Goal: Transaction & Acquisition: Subscribe to service/newsletter

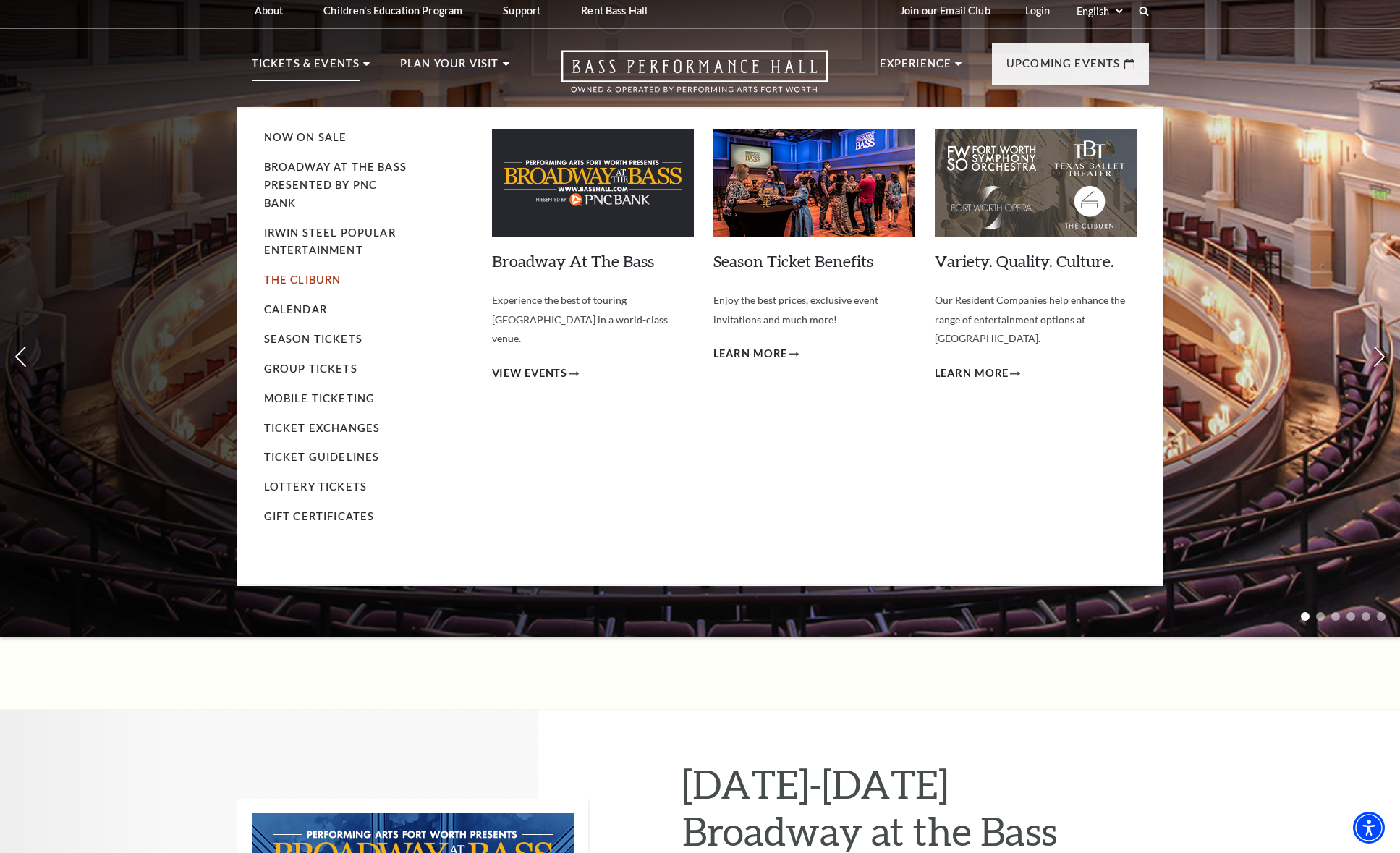
click at [317, 275] on link "The Cliburn" at bounding box center [302, 279] width 77 height 13
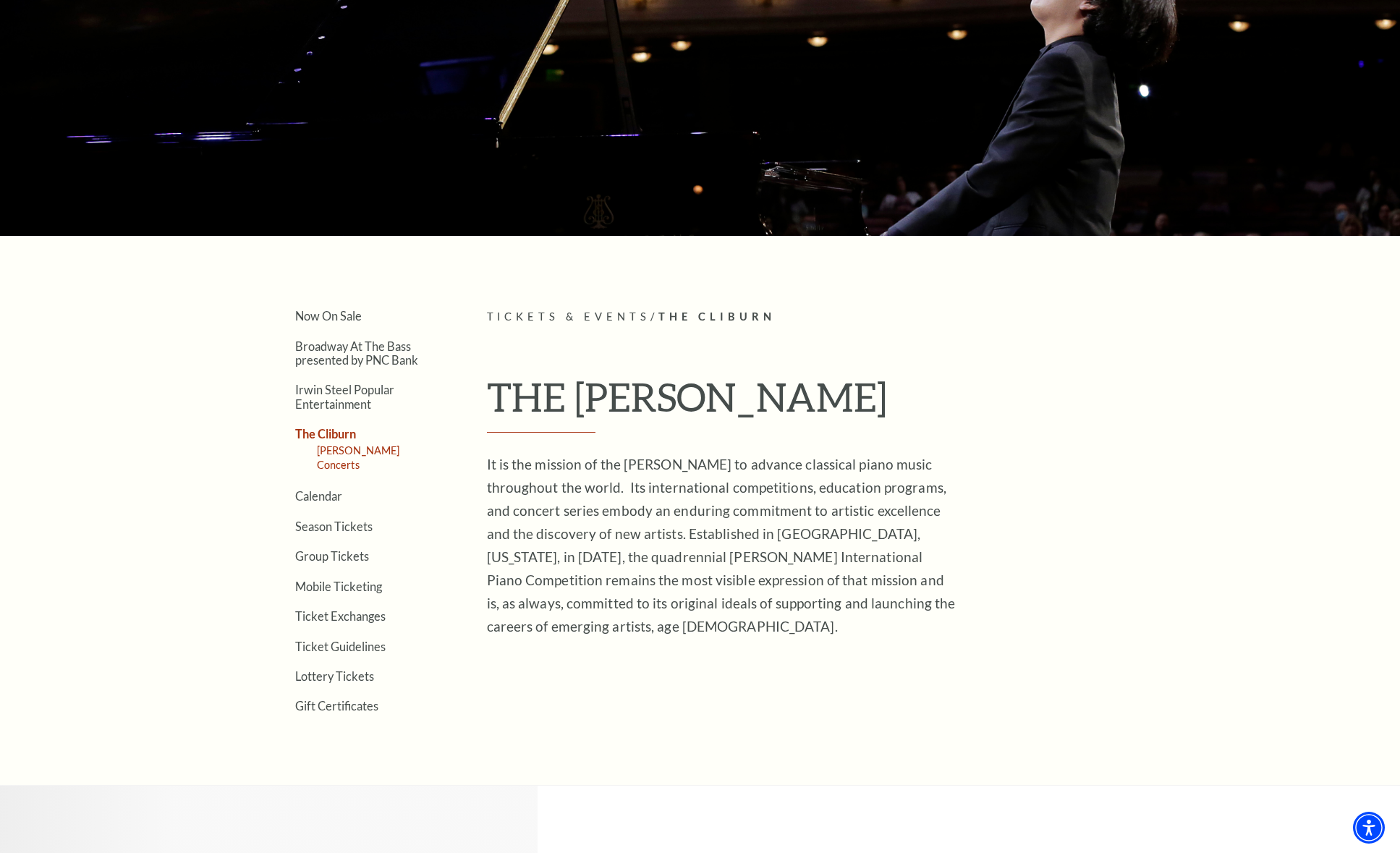
scroll to position [159, 0]
click at [386, 450] on link "[PERSON_NAME] Concerts" at bounding box center [358, 457] width 83 height 27
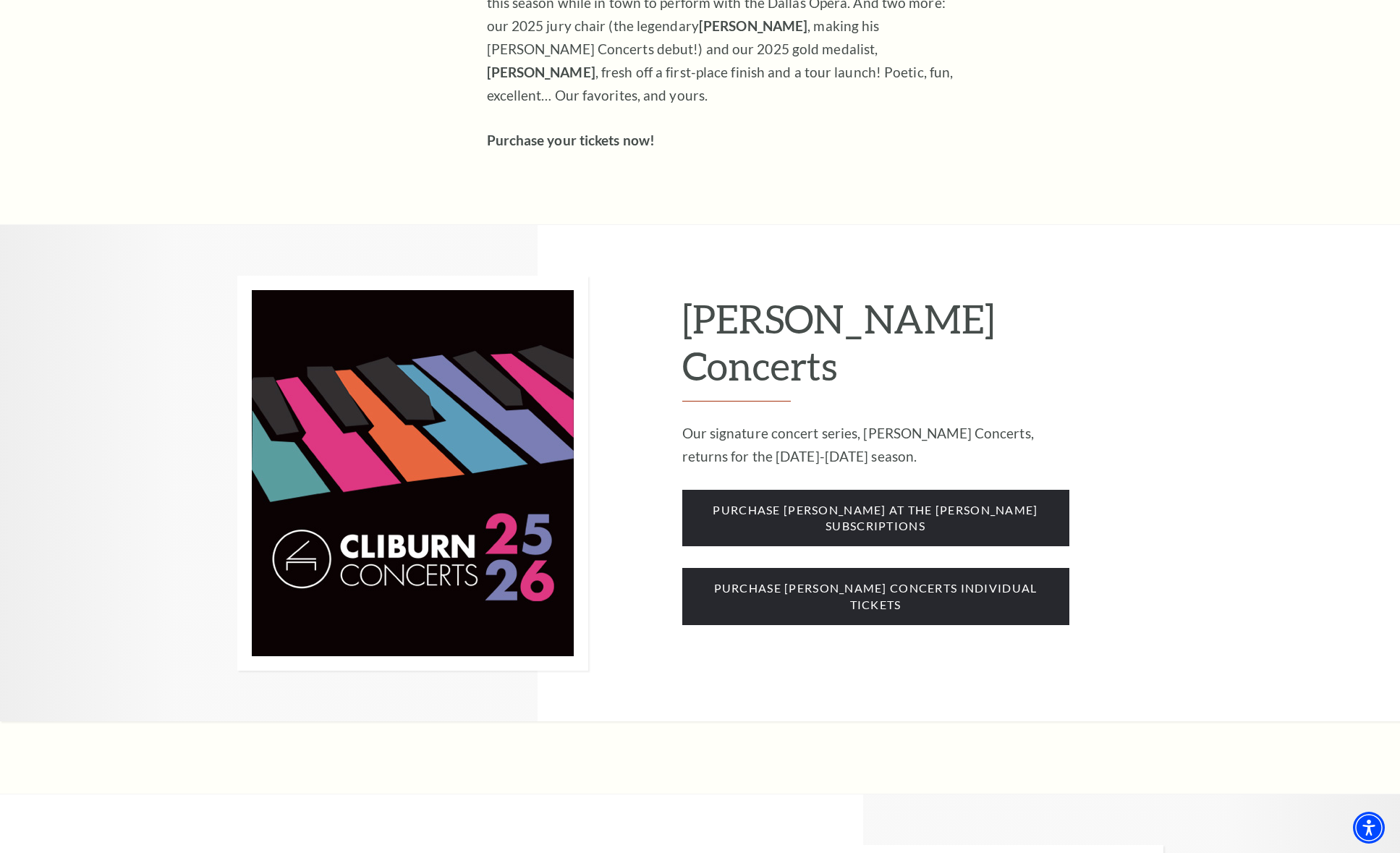
scroll to position [972, 0]
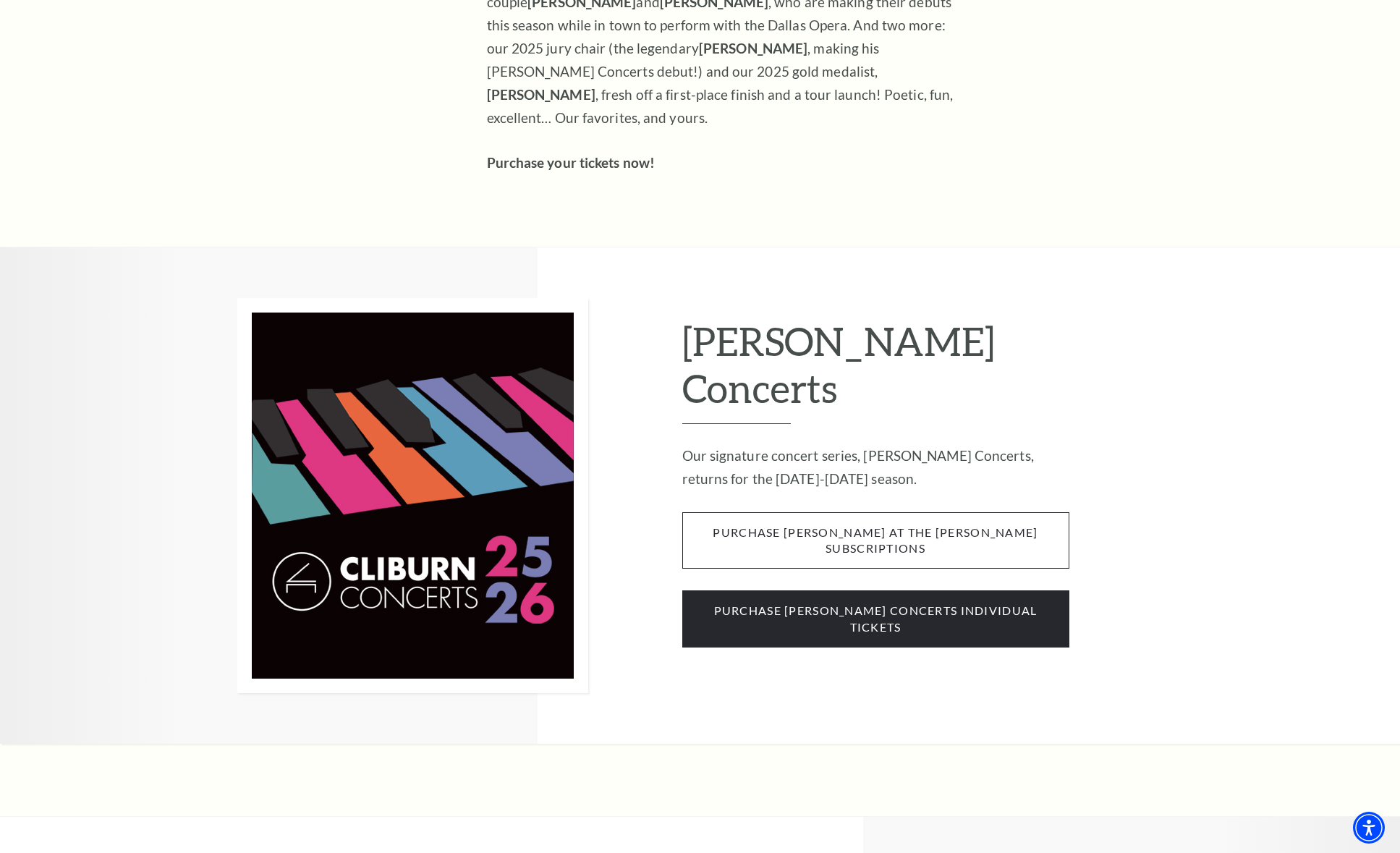
click at [821, 512] on span "purchase [PERSON_NAME] at the [PERSON_NAME] subscriptions" at bounding box center [876, 540] width 387 height 57
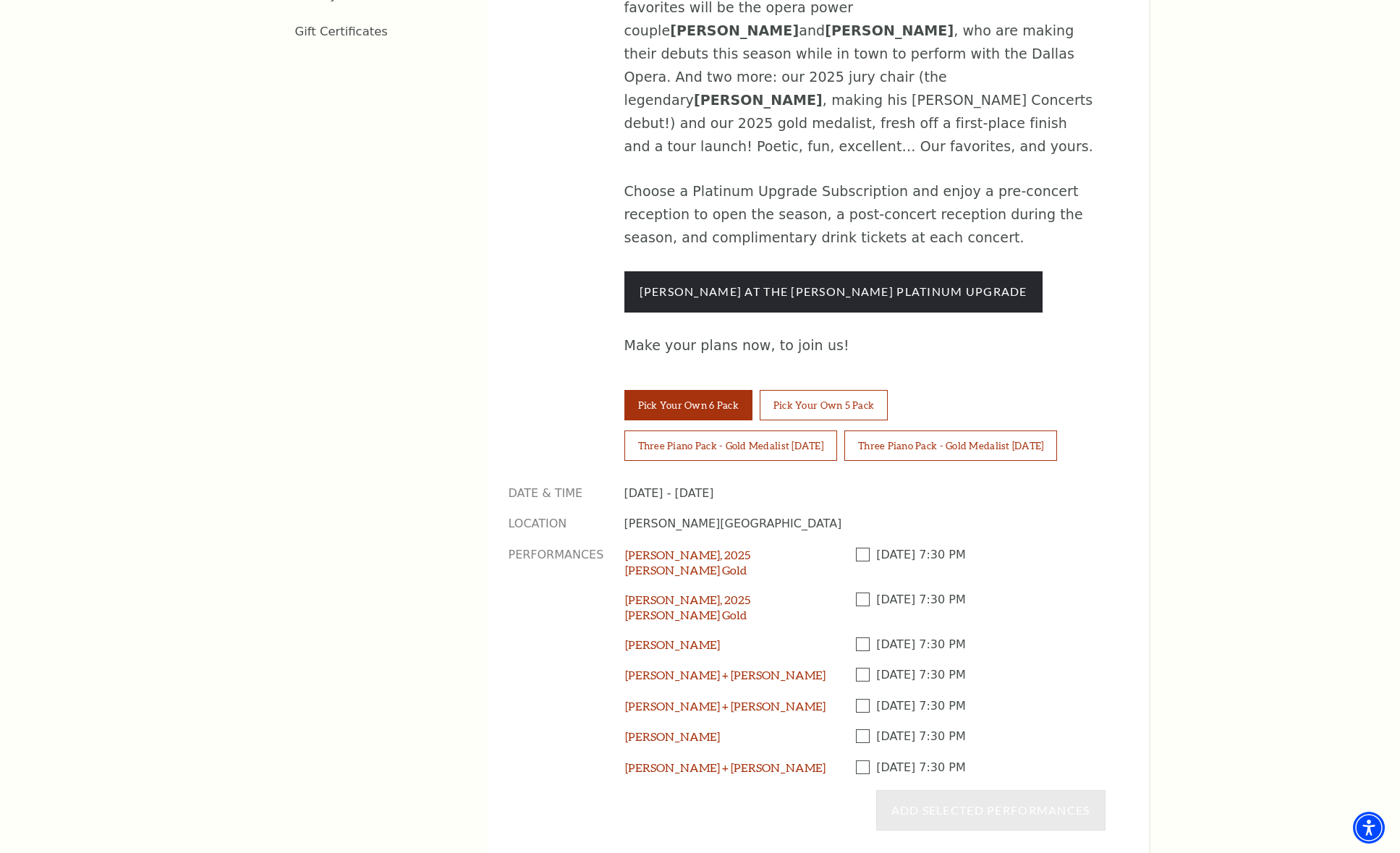
scroll to position [1100, 0]
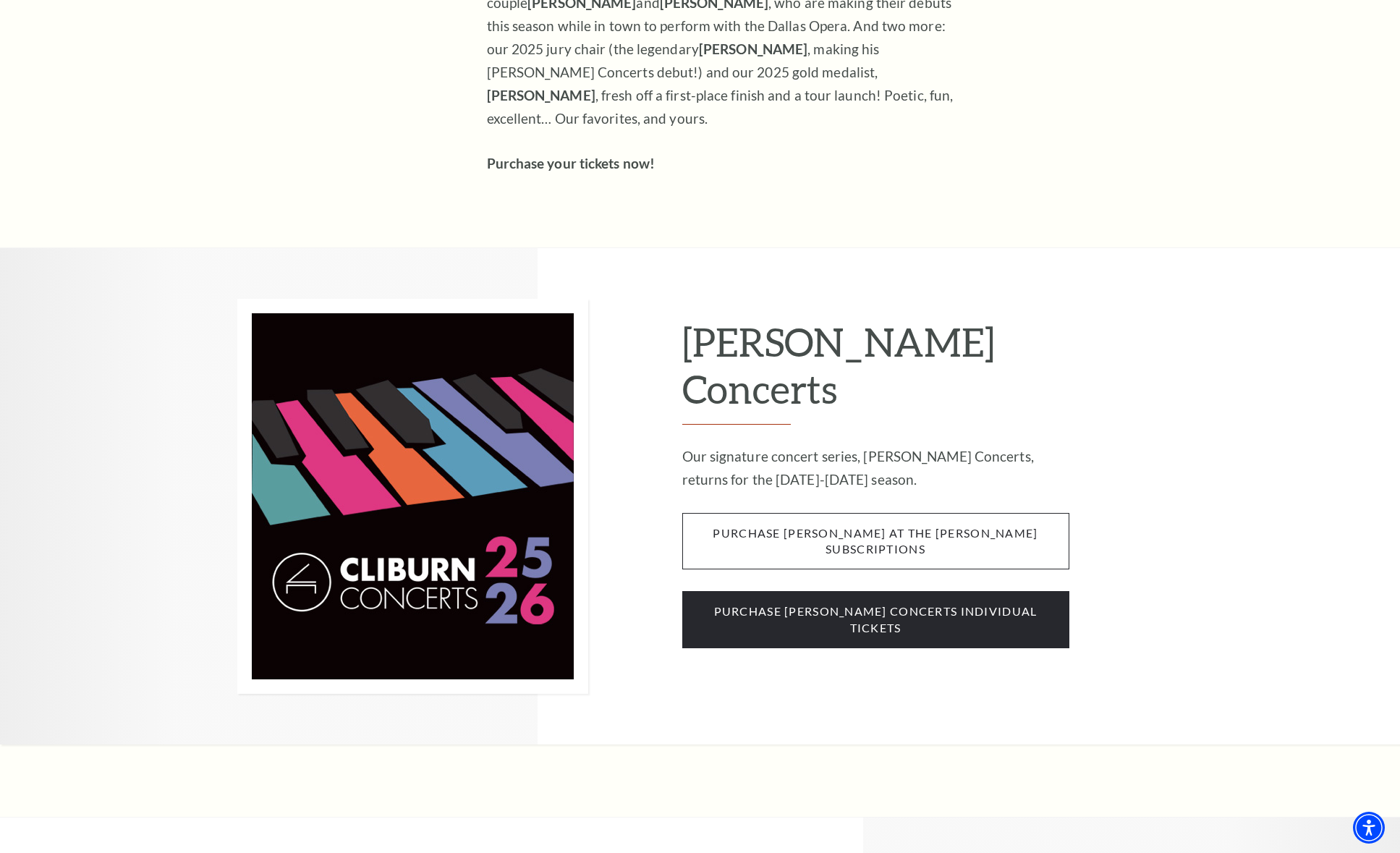
click at [943, 513] on span "purchase cliburn at the kimbell subscriptions" at bounding box center [876, 541] width 387 height 57
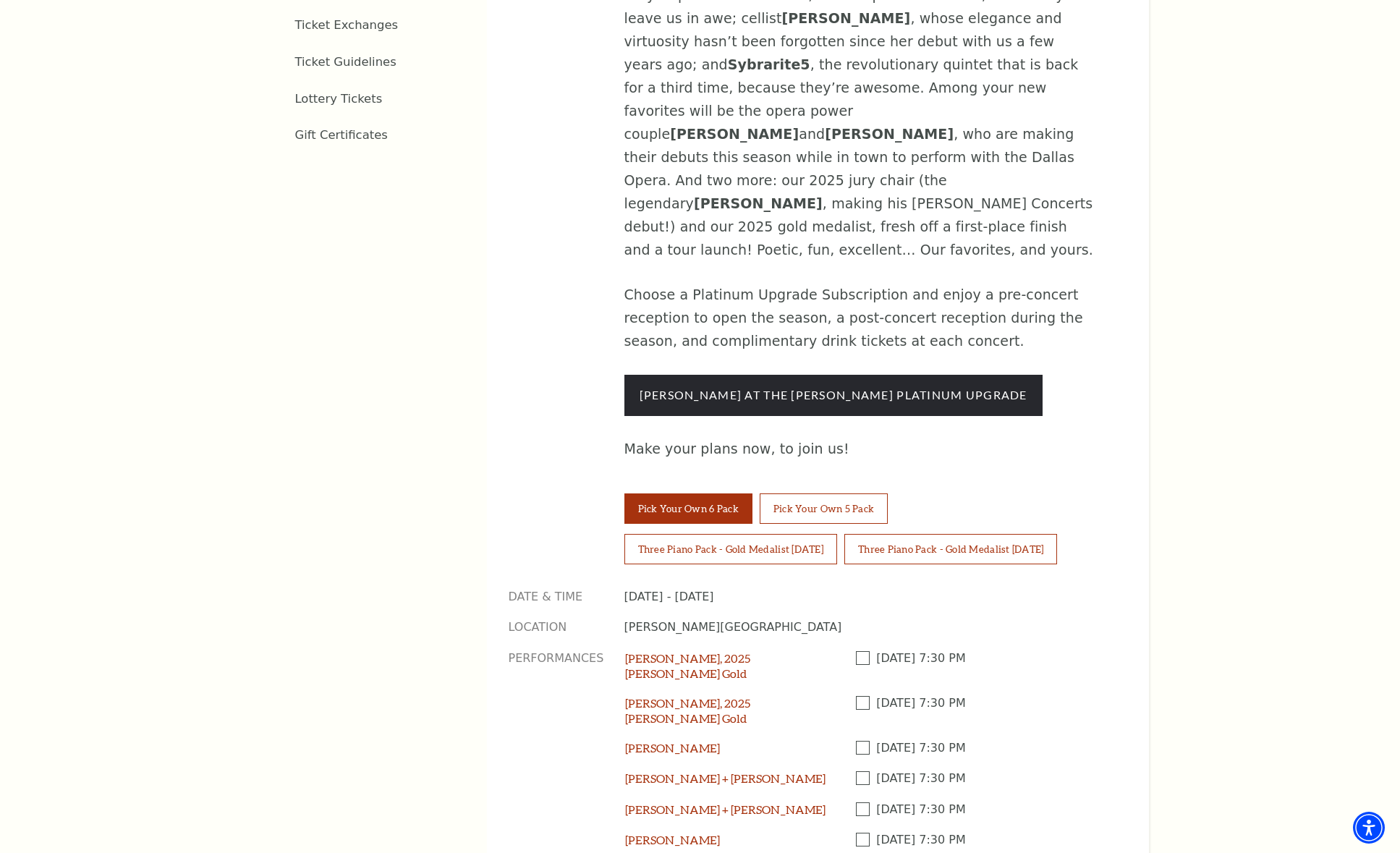
scroll to position [998, 0]
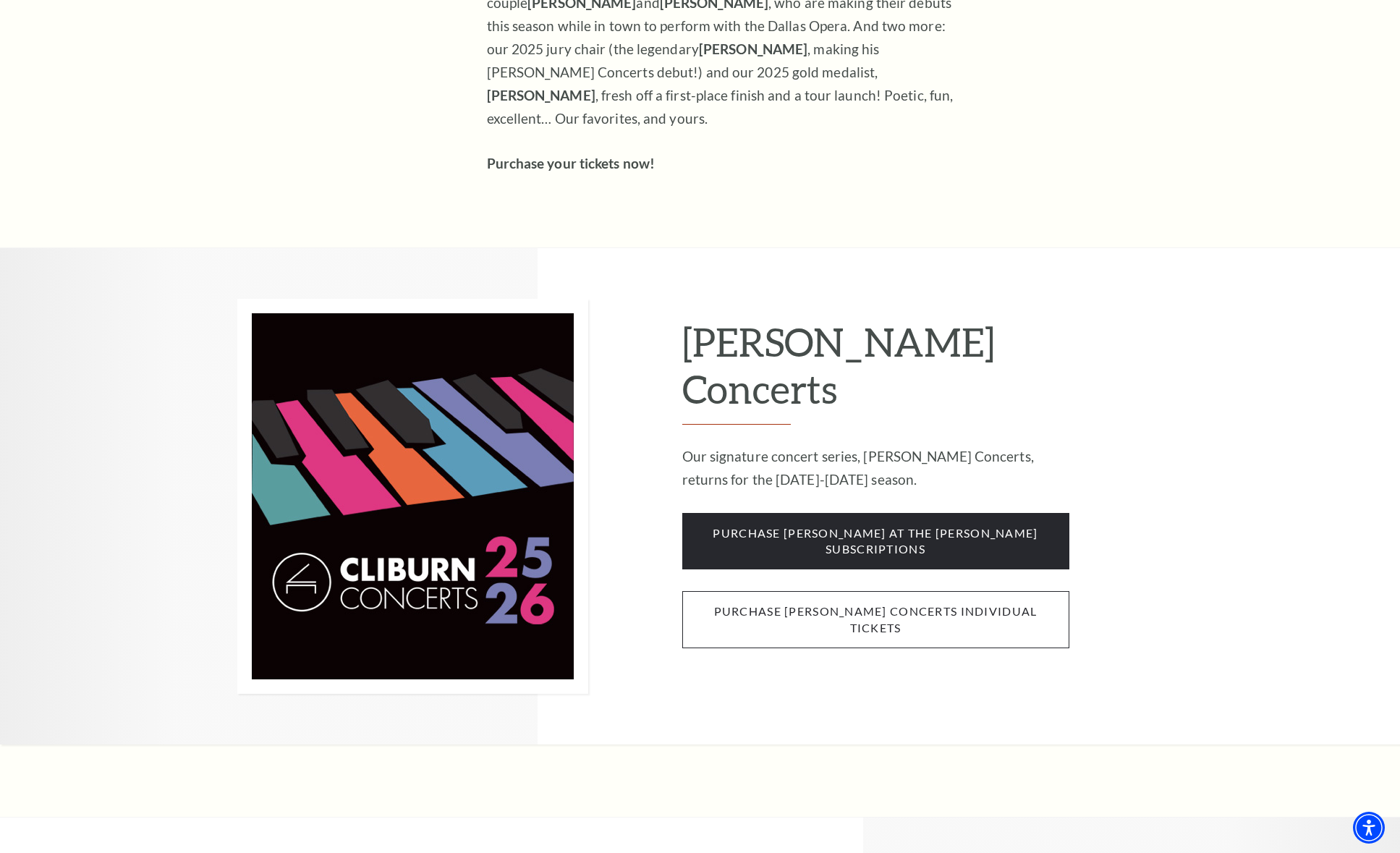
click at [938, 591] on span "purchase cliburn concerts individual tickets" at bounding box center [876, 619] width 387 height 57
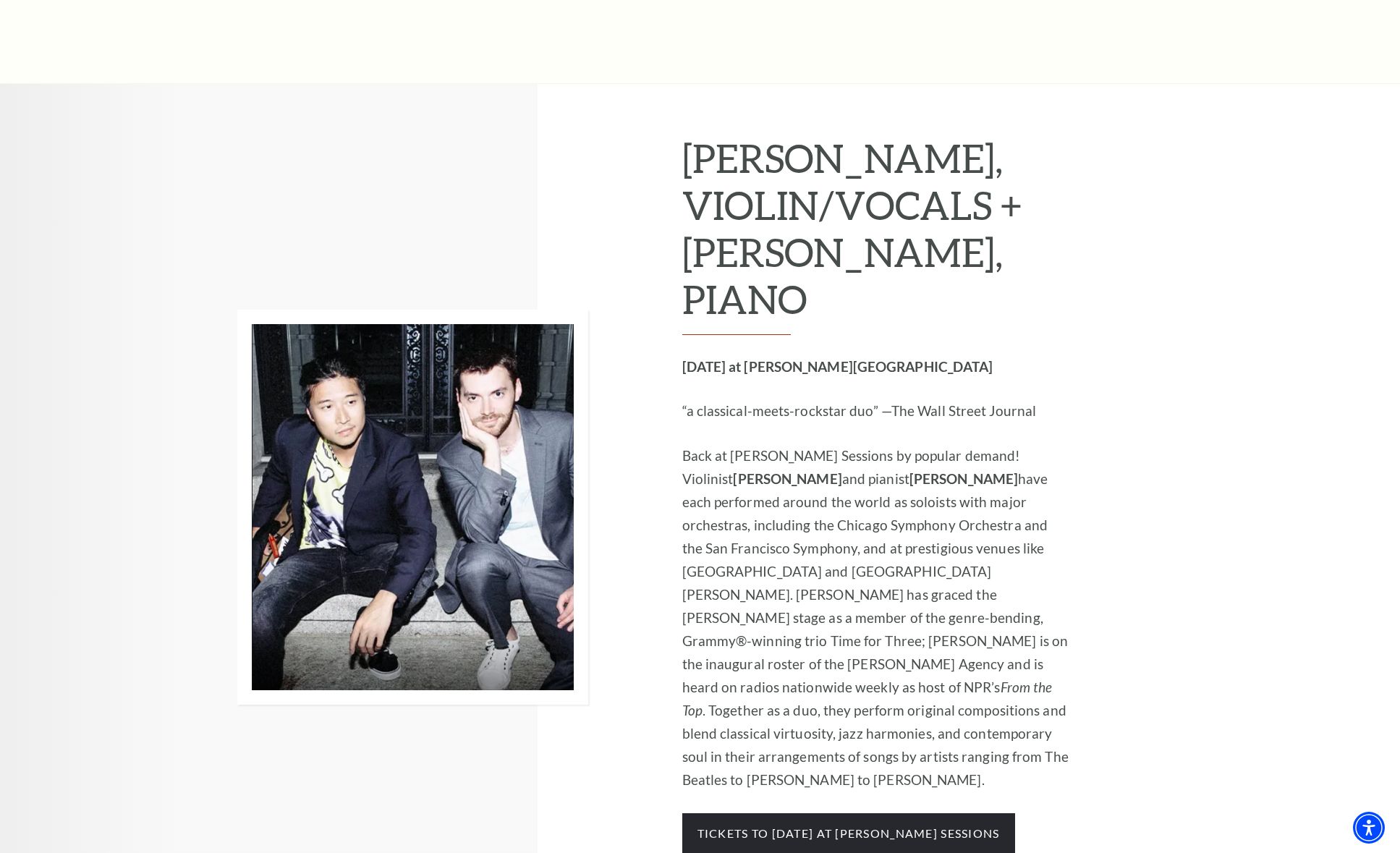
scroll to position [1245, 0]
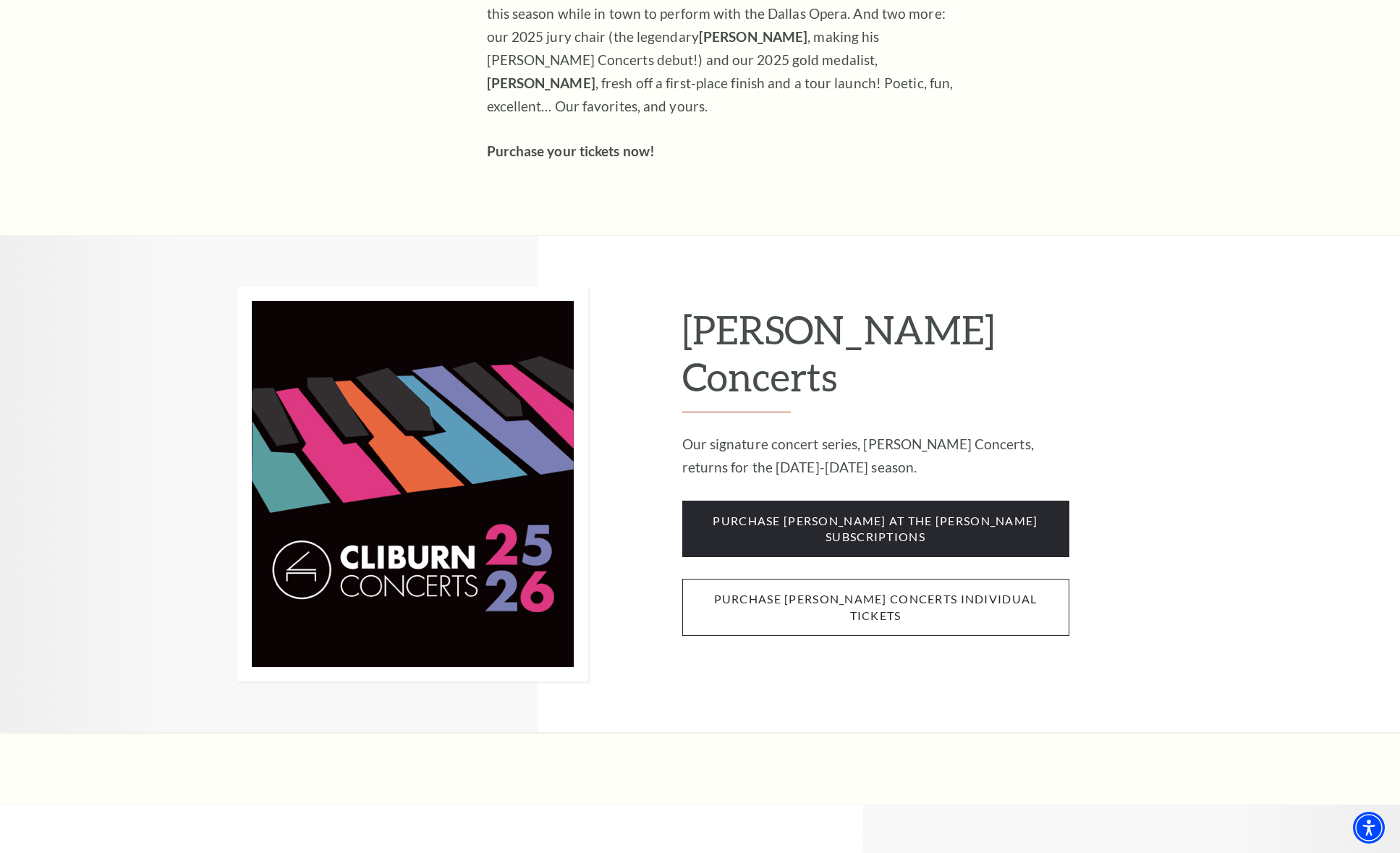
scroll to position [988, 0]
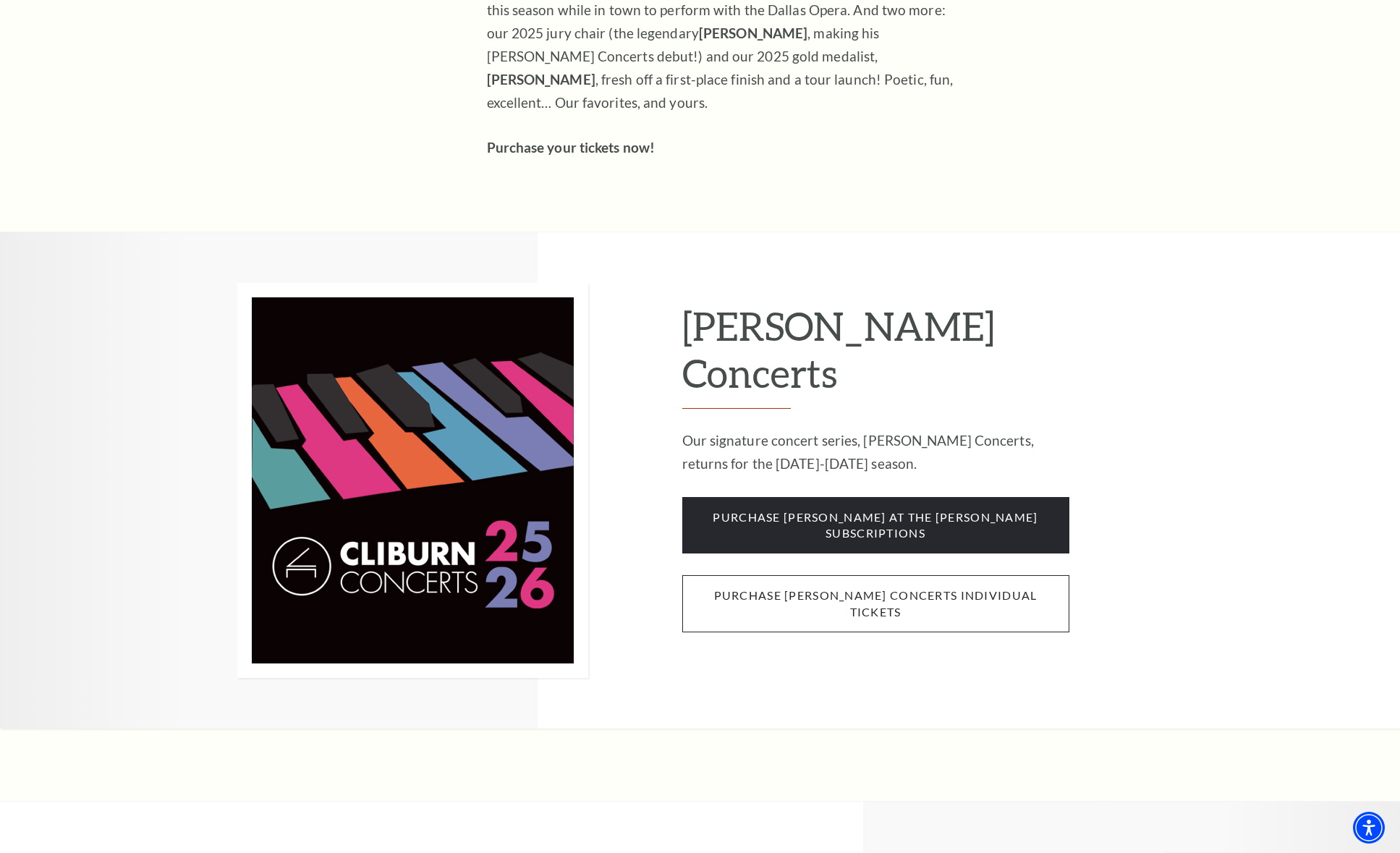
drag, startPoint x: 945, startPoint y: 453, endPoint x: 963, endPoint y: 455, distance: 18.1
click at [945, 575] on span "purchase cliburn concerts individual tickets" at bounding box center [876, 603] width 387 height 57
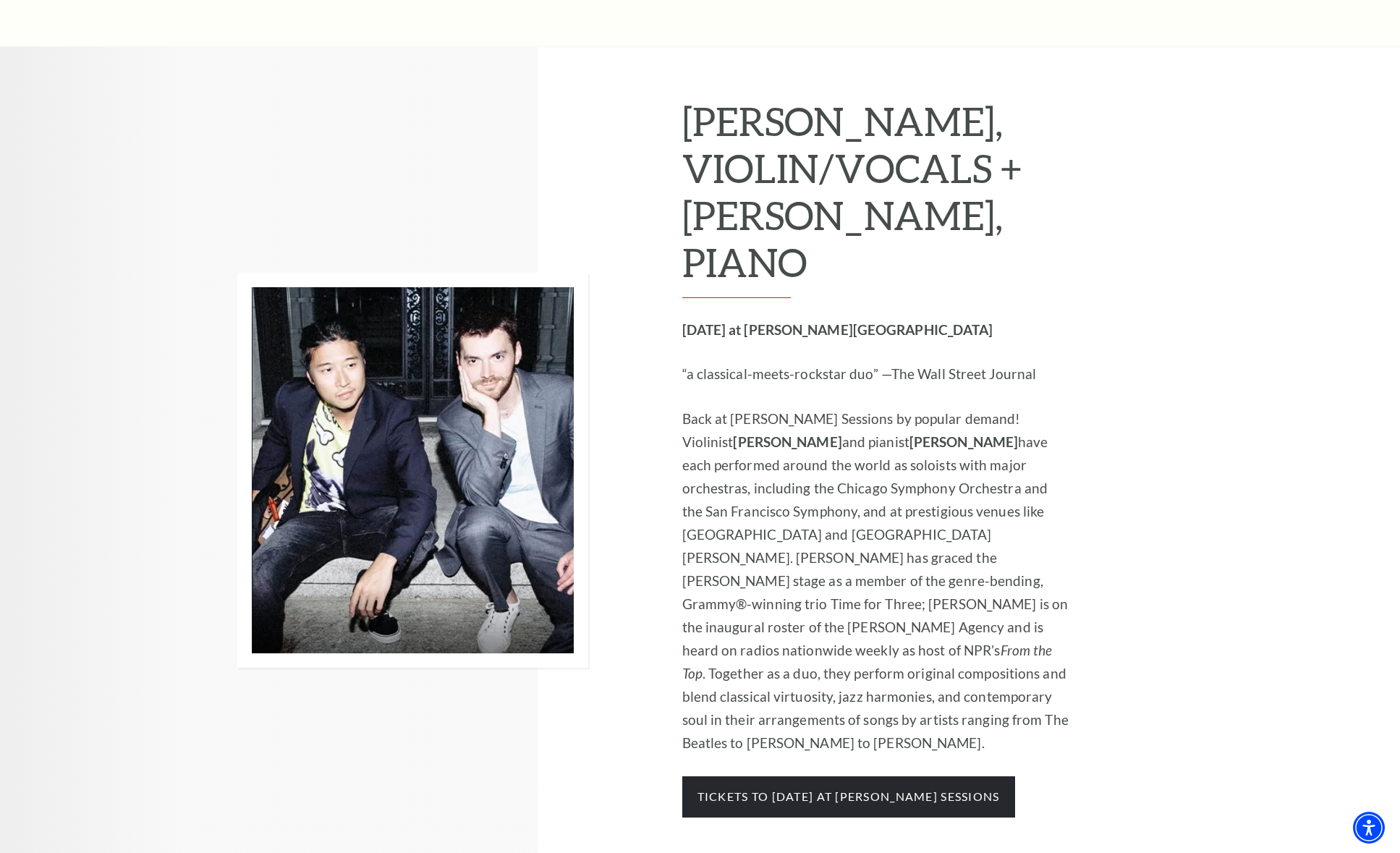
scroll to position [1285, 0]
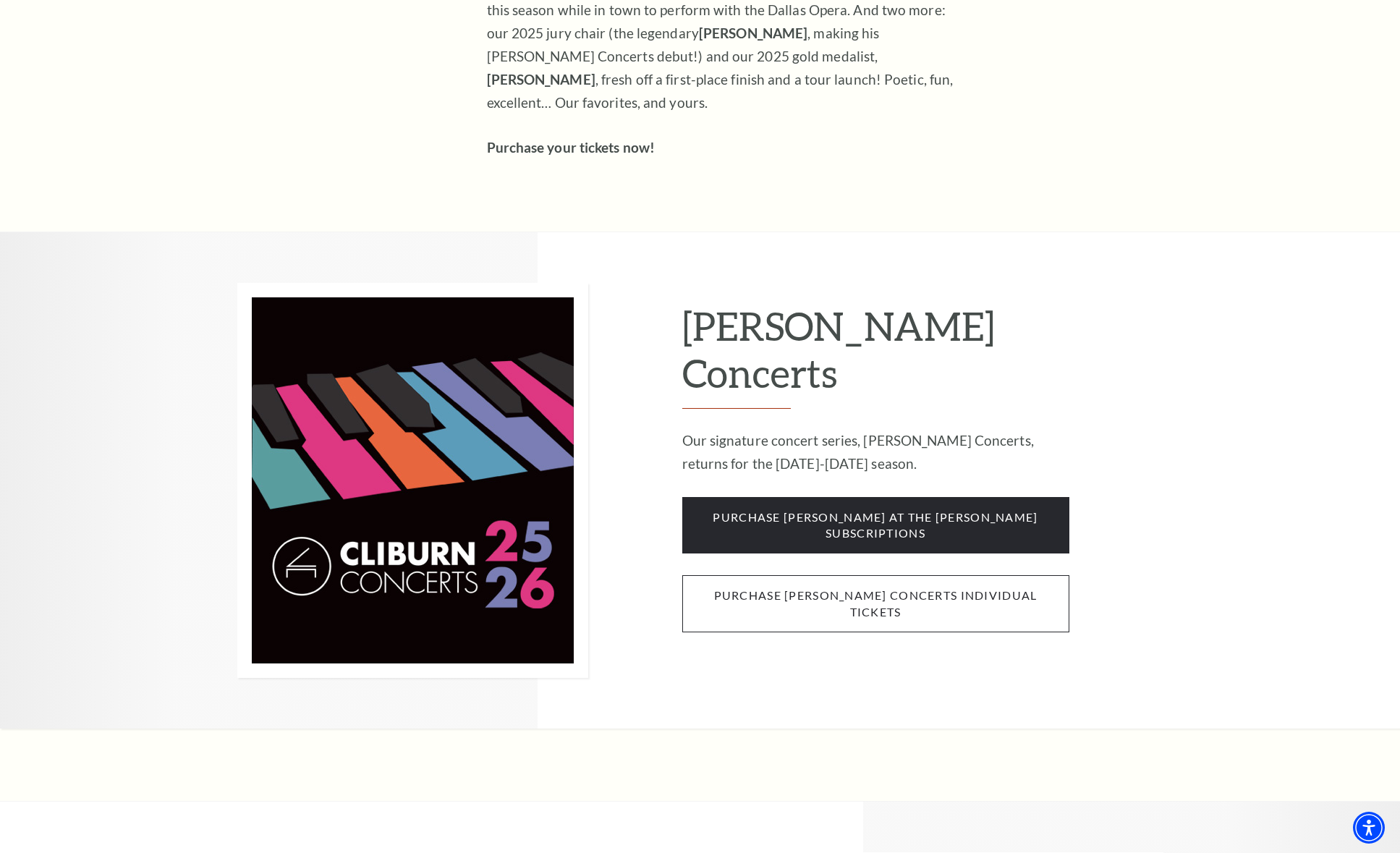
click at [867, 575] on span "purchase cliburn concerts individual tickets" at bounding box center [876, 603] width 387 height 57
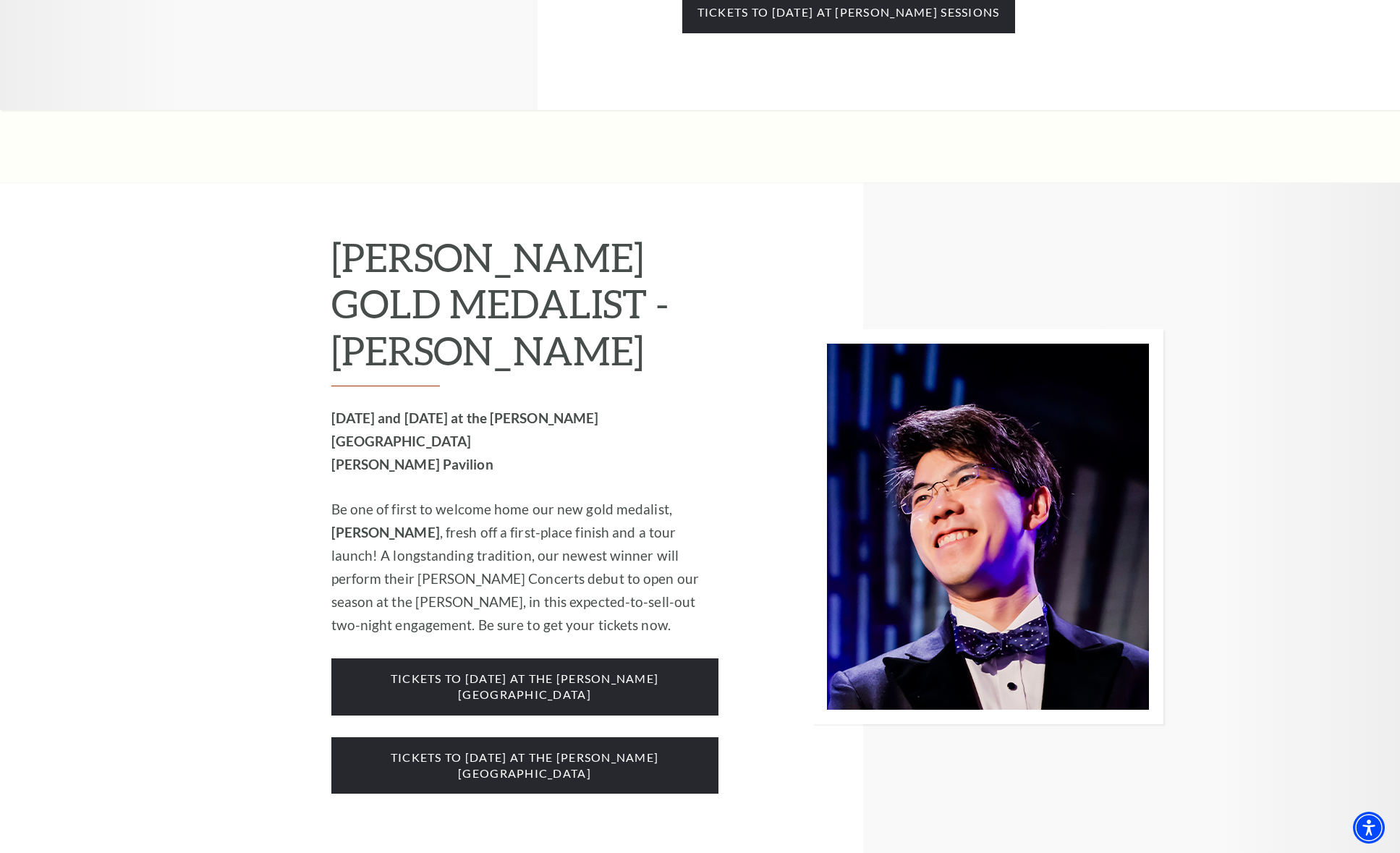
scroll to position [2069, 0]
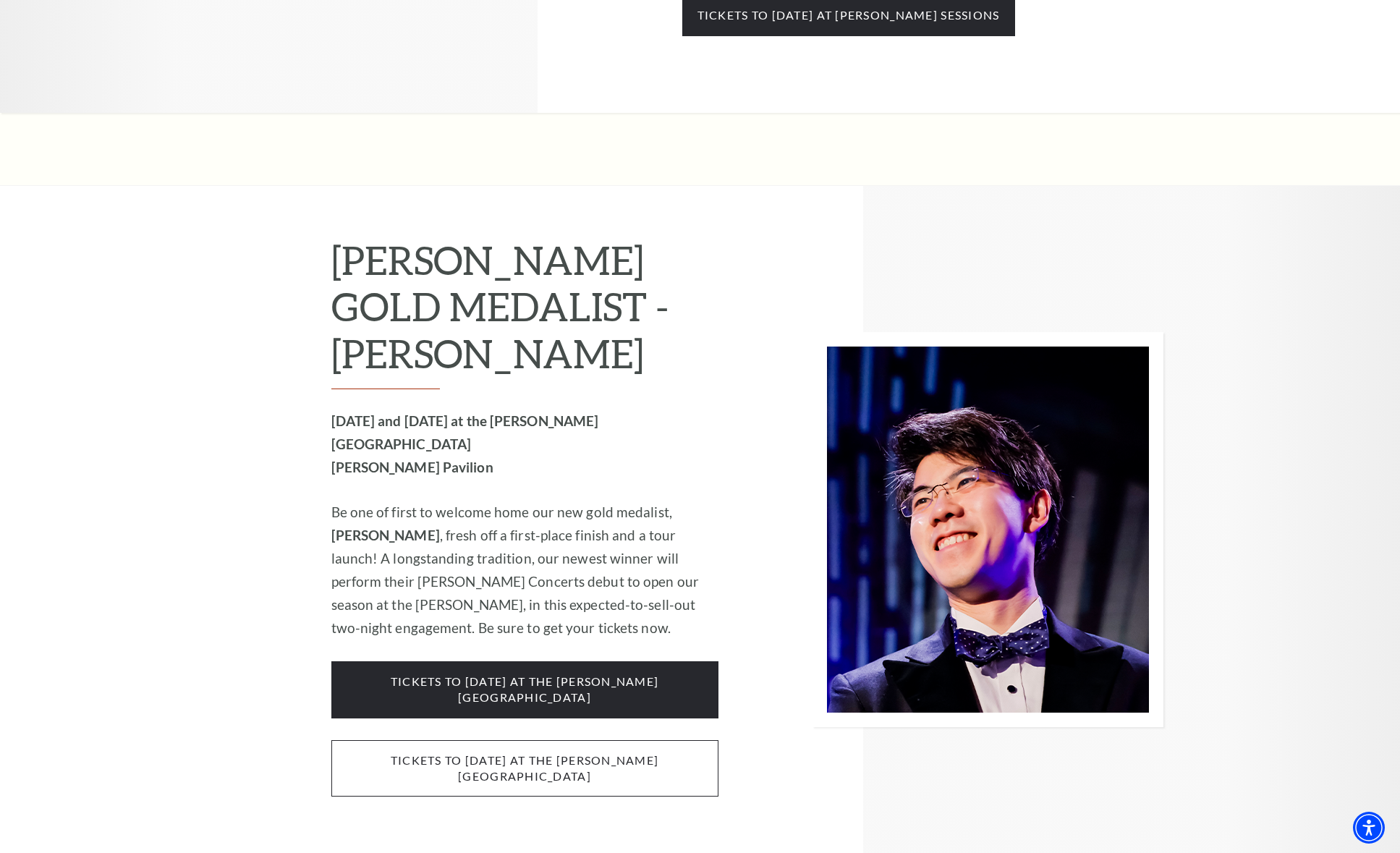
click at [617, 740] on span "Tickets to Thursday, October 2 at the Kimbell Art Museum" at bounding box center [525, 768] width 387 height 57
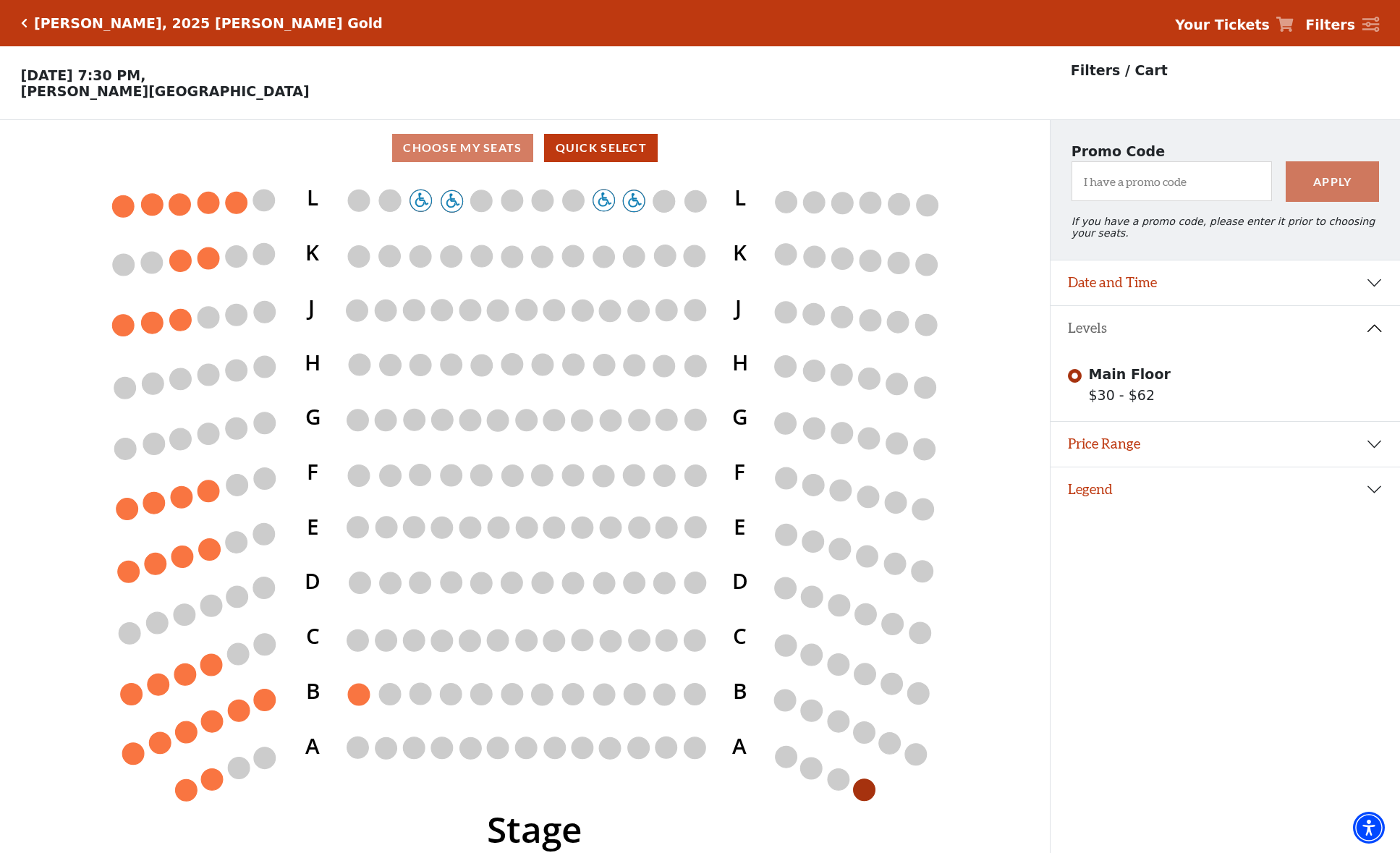
scroll to position [30, 0]
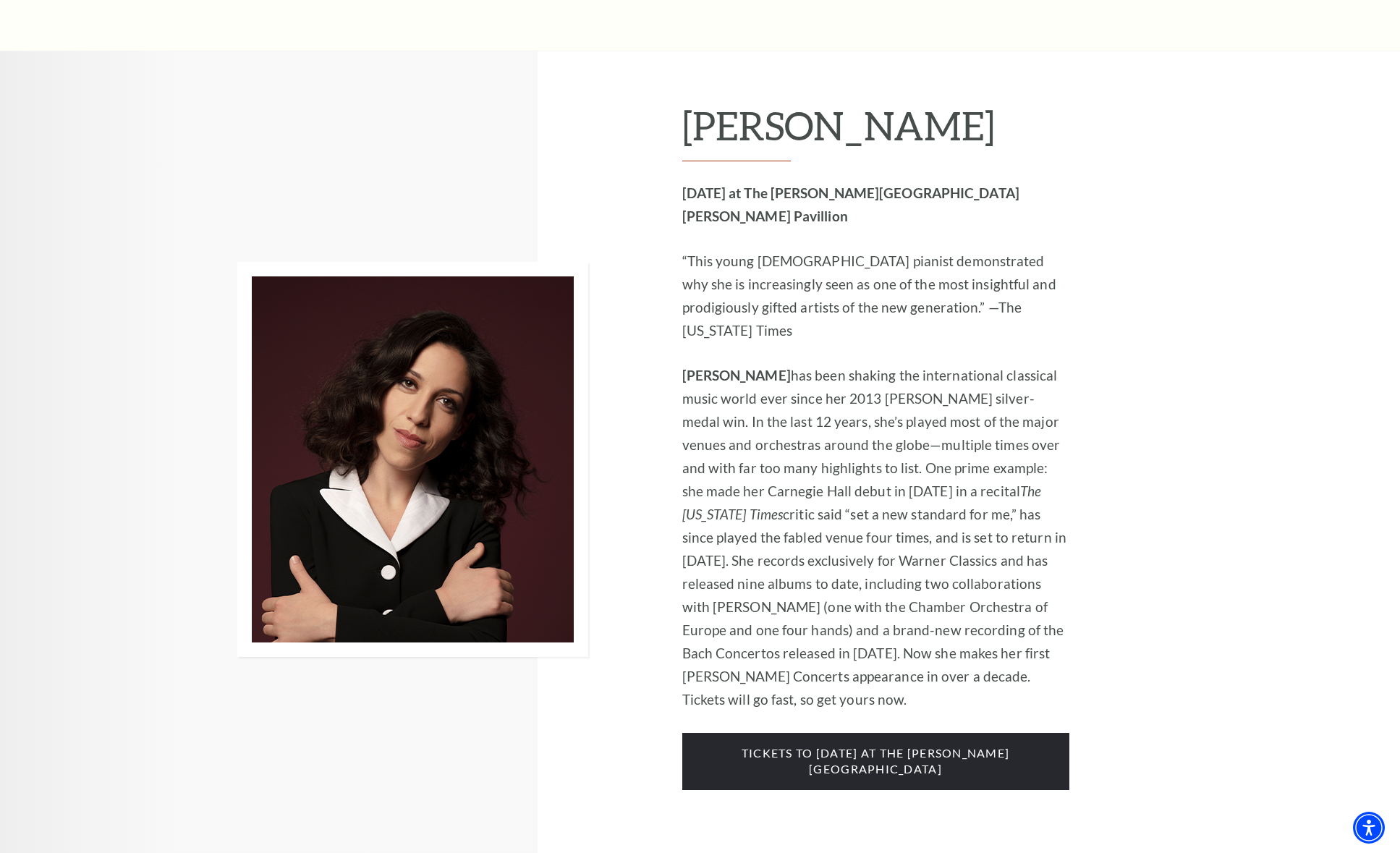
scroll to position [2961, 0]
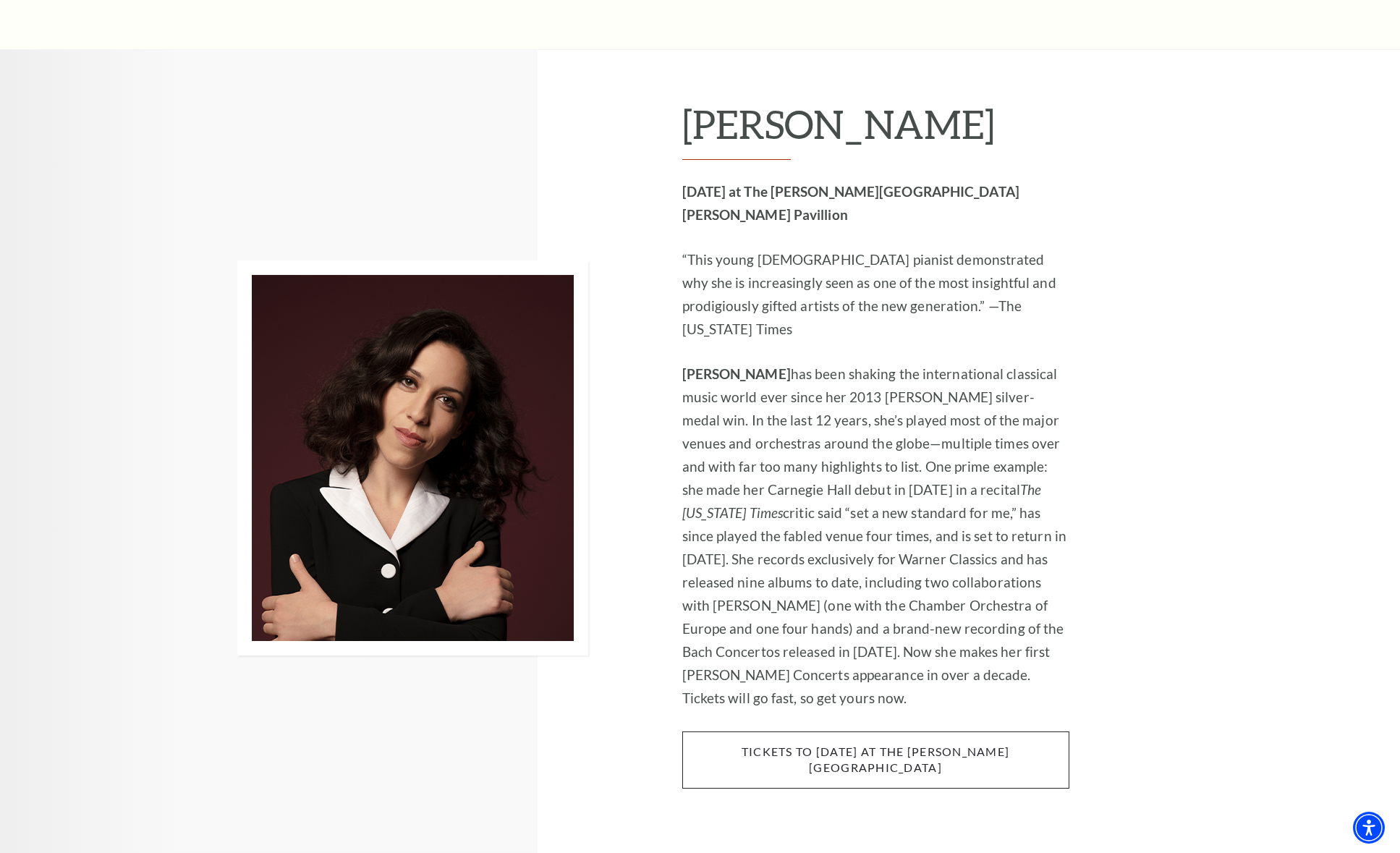
click at [910, 732] on span "tickets to Thursday, november 6 at the kimbell art museum" at bounding box center [876, 760] width 387 height 57
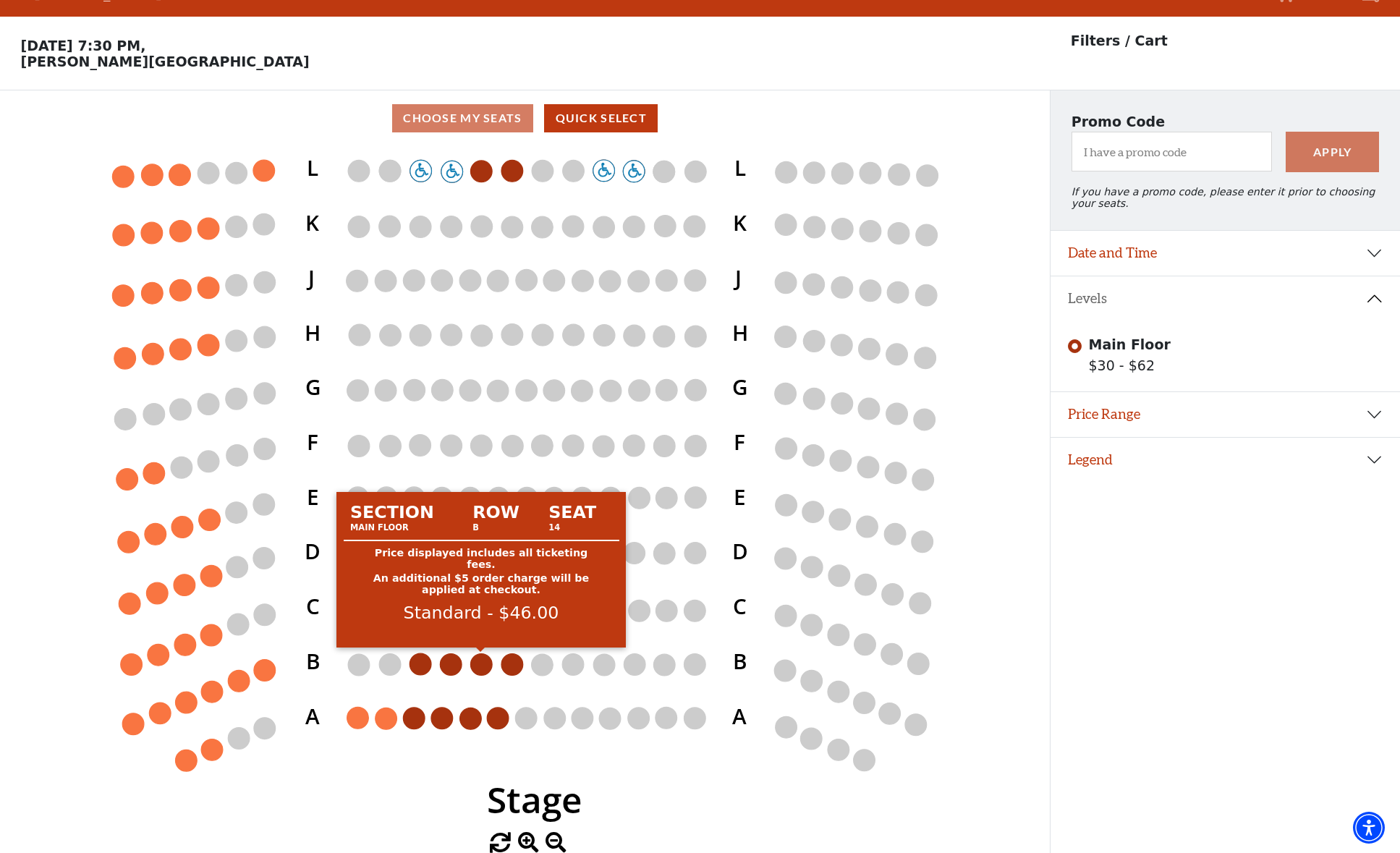
scroll to position [22, 0]
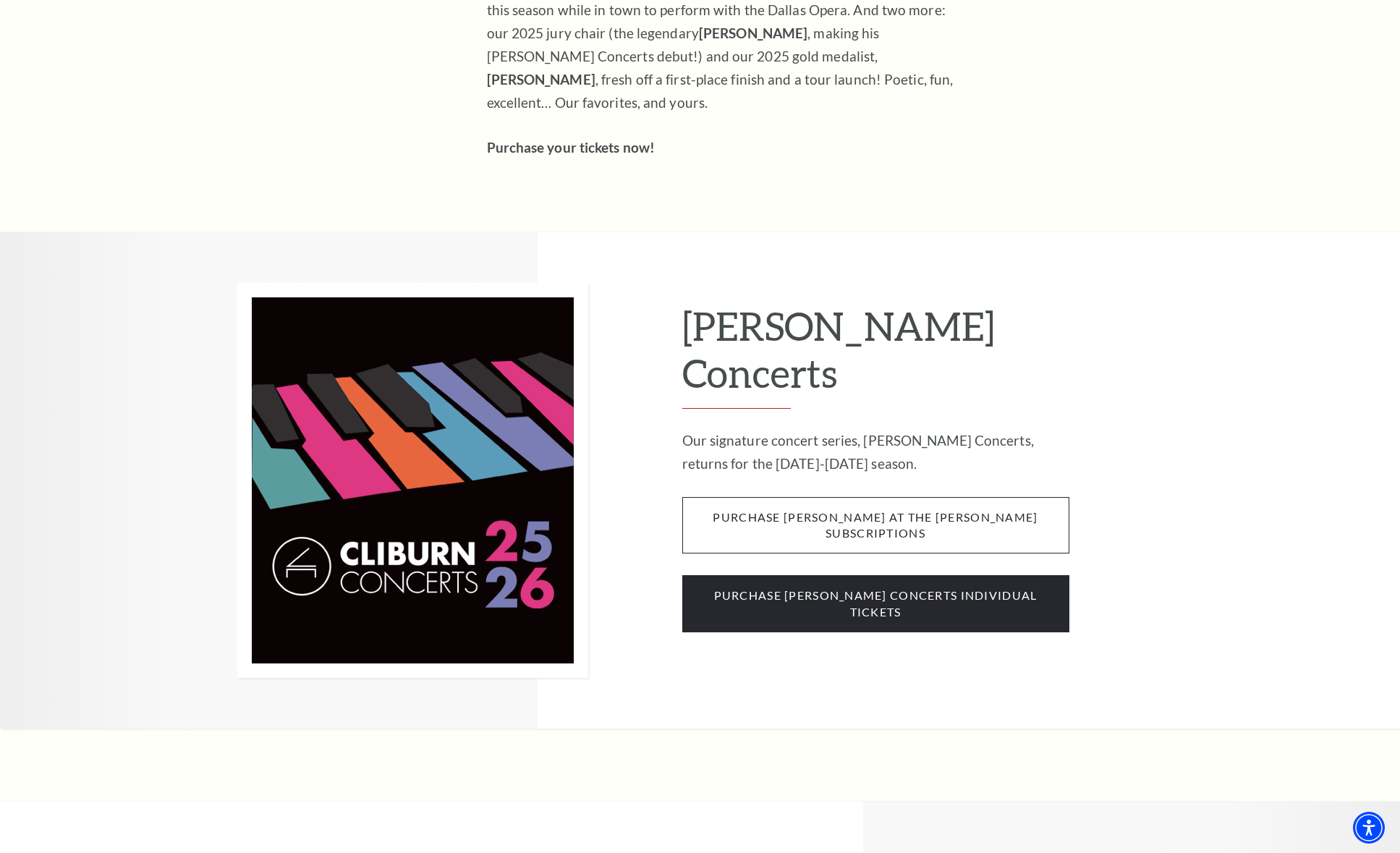
click at [885, 497] on span "purchase cliburn at the kimbell subscriptions" at bounding box center [876, 525] width 387 height 57
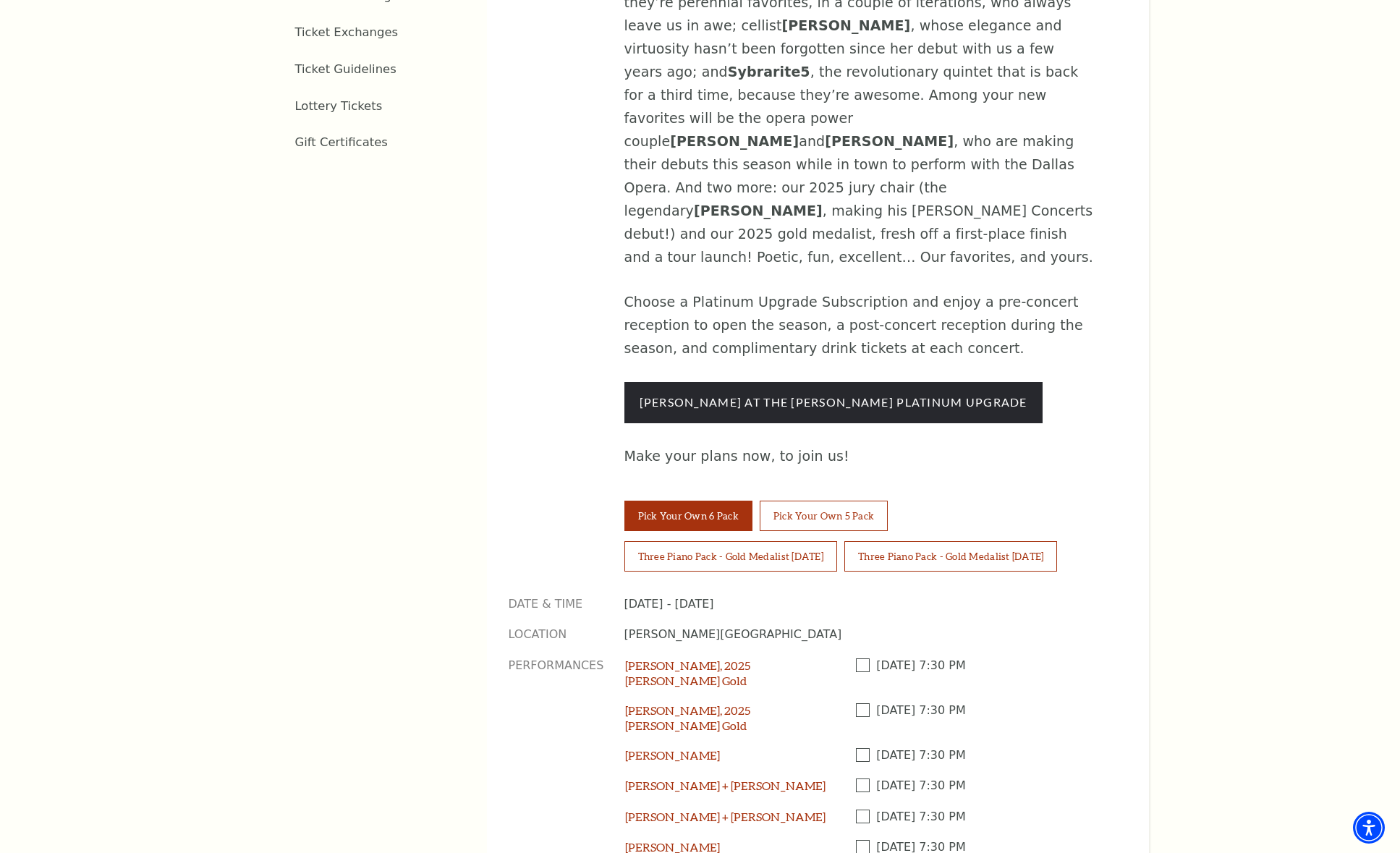
scroll to position [990, 0]
click at [1198, 492] on div "Tickets & Events / Season Tickets Season Tickets Now On Sale Broadway At The Ba…" at bounding box center [700, 224] width 1400 height 1576
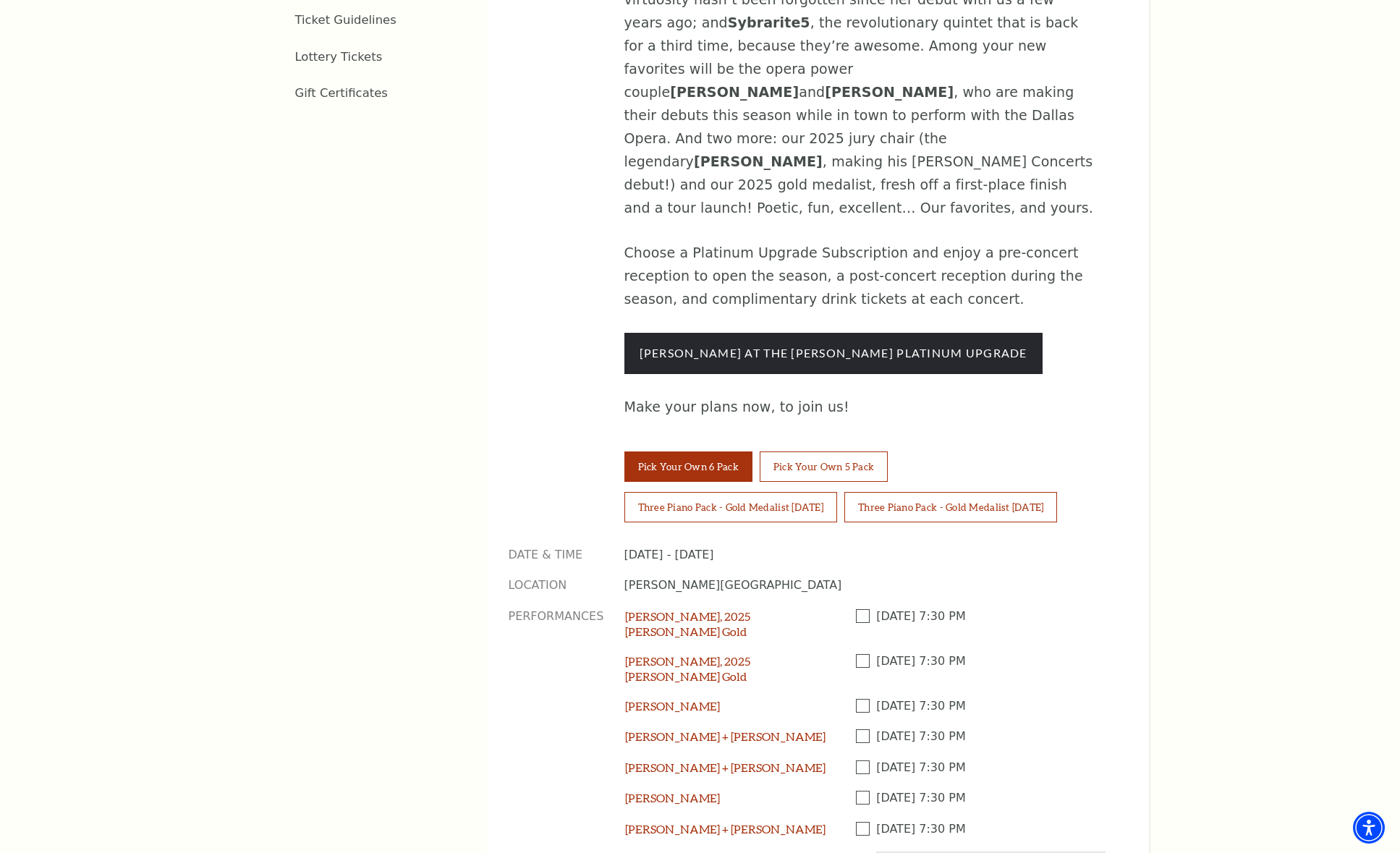
scroll to position [1041, 0]
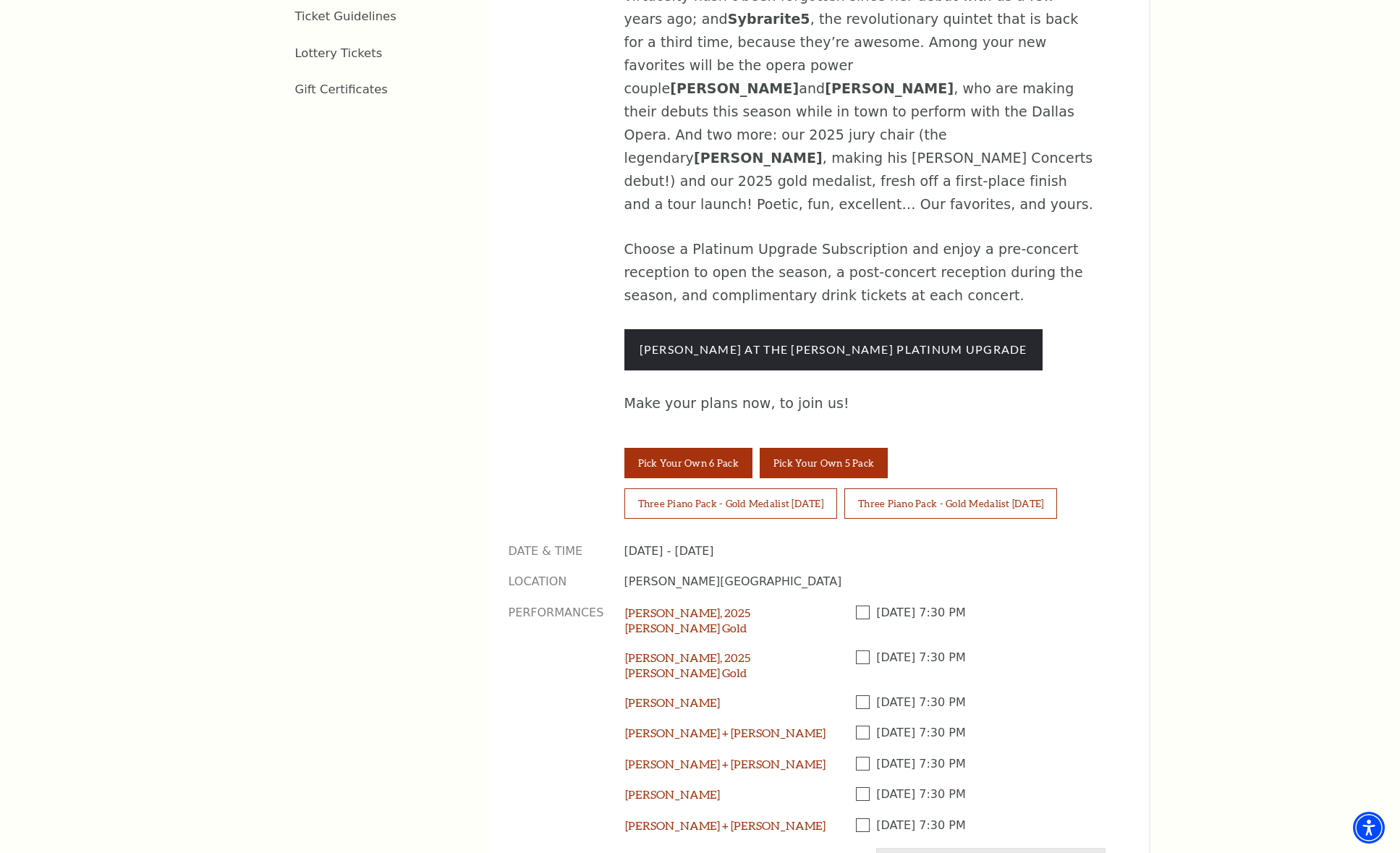
click at [842, 448] on button "Pick Your Own 5 Pack" at bounding box center [823, 463] width 128 height 31
click at [862, 606] on span at bounding box center [867, 612] width 21 height 13
click at [0, 0] on input "Checkbox field" at bounding box center [0, 0] width 0 height 0
click at [864, 695] on span at bounding box center [867, 702] width 21 height 13
click at [0, 0] on input "Checkbox field" at bounding box center [0, 0] width 0 height 0
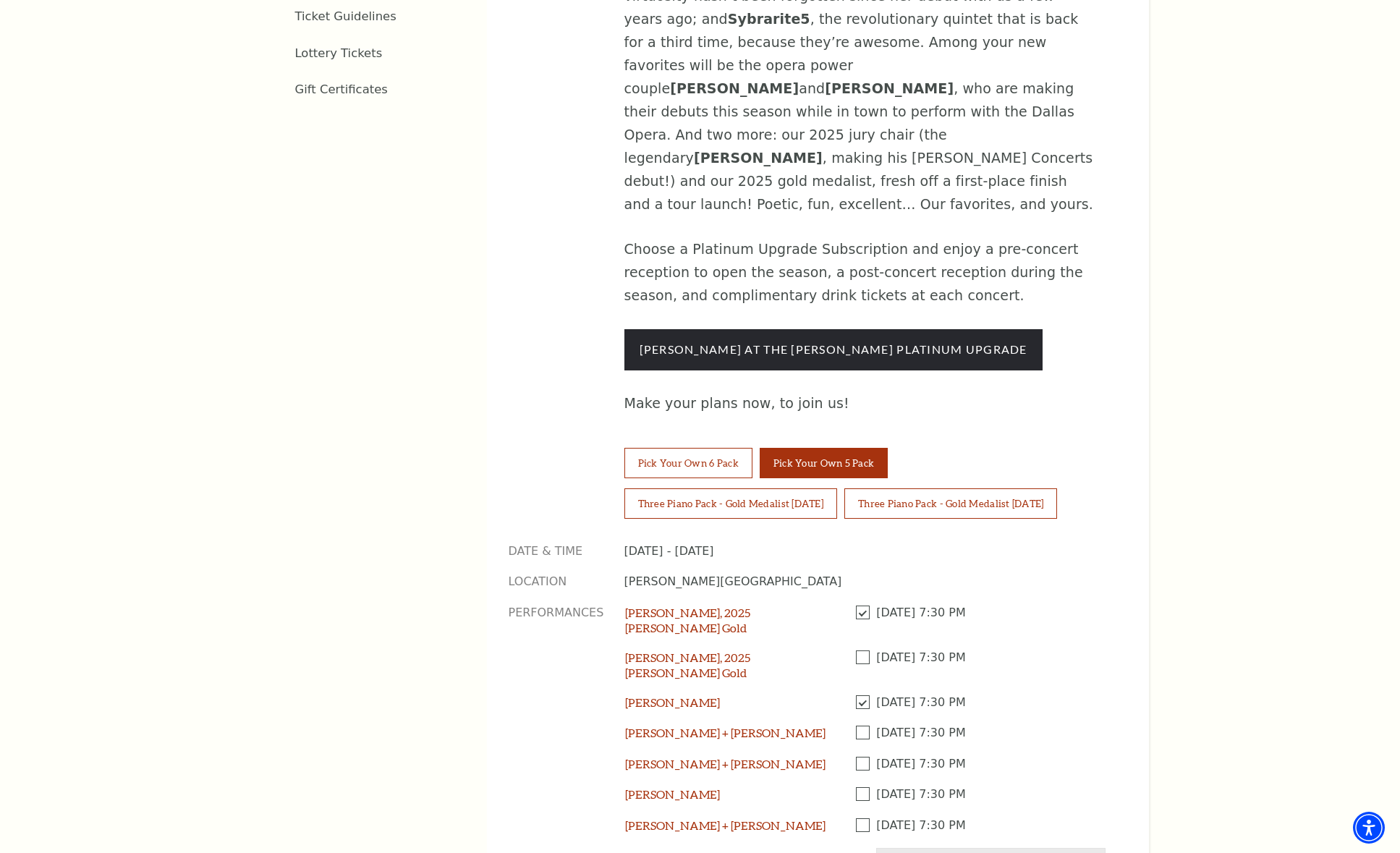
click at [869, 757] on span at bounding box center [867, 763] width 21 height 13
click at [0, 0] on input "Checkbox field" at bounding box center [0, 0] width 0 height 0
drag, startPoint x: 861, startPoint y: 624, endPoint x: 862, endPoint y: 645, distance: 21.0
click at [861, 788] on span at bounding box center [867, 794] width 21 height 13
click at [0, 0] on input "Checkbox field" at bounding box center [0, 0] width 0 height 0
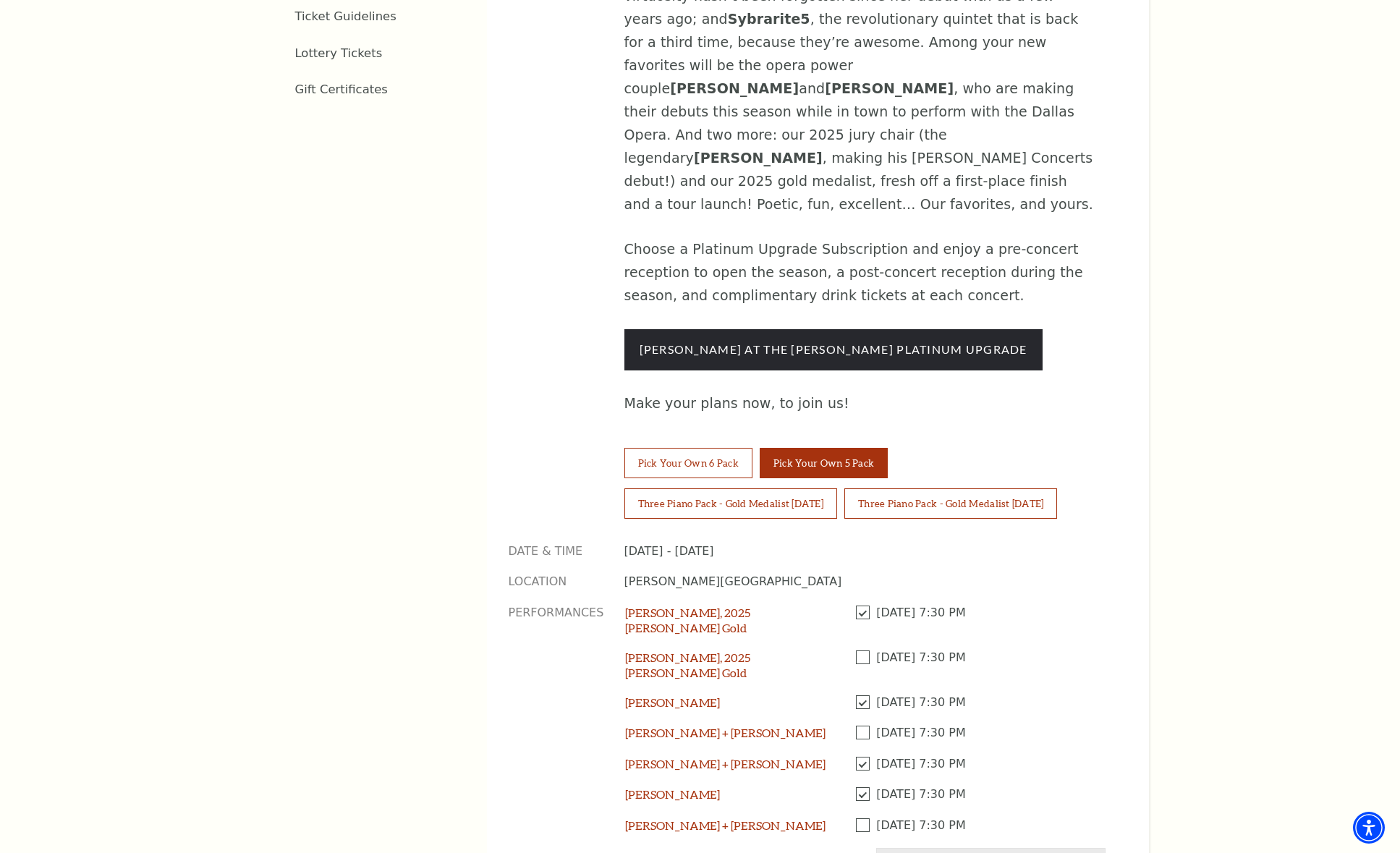
click at [862, 818] on span at bounding box center [867, 825] width 21 height 13
click at [0, 0] on input "Checkbox field" at bounding box center [0, 0] width 0 height 0
click at [998, 848] on button "Add Selected Performances" at bounding box center [991, 868] width 229 height 40
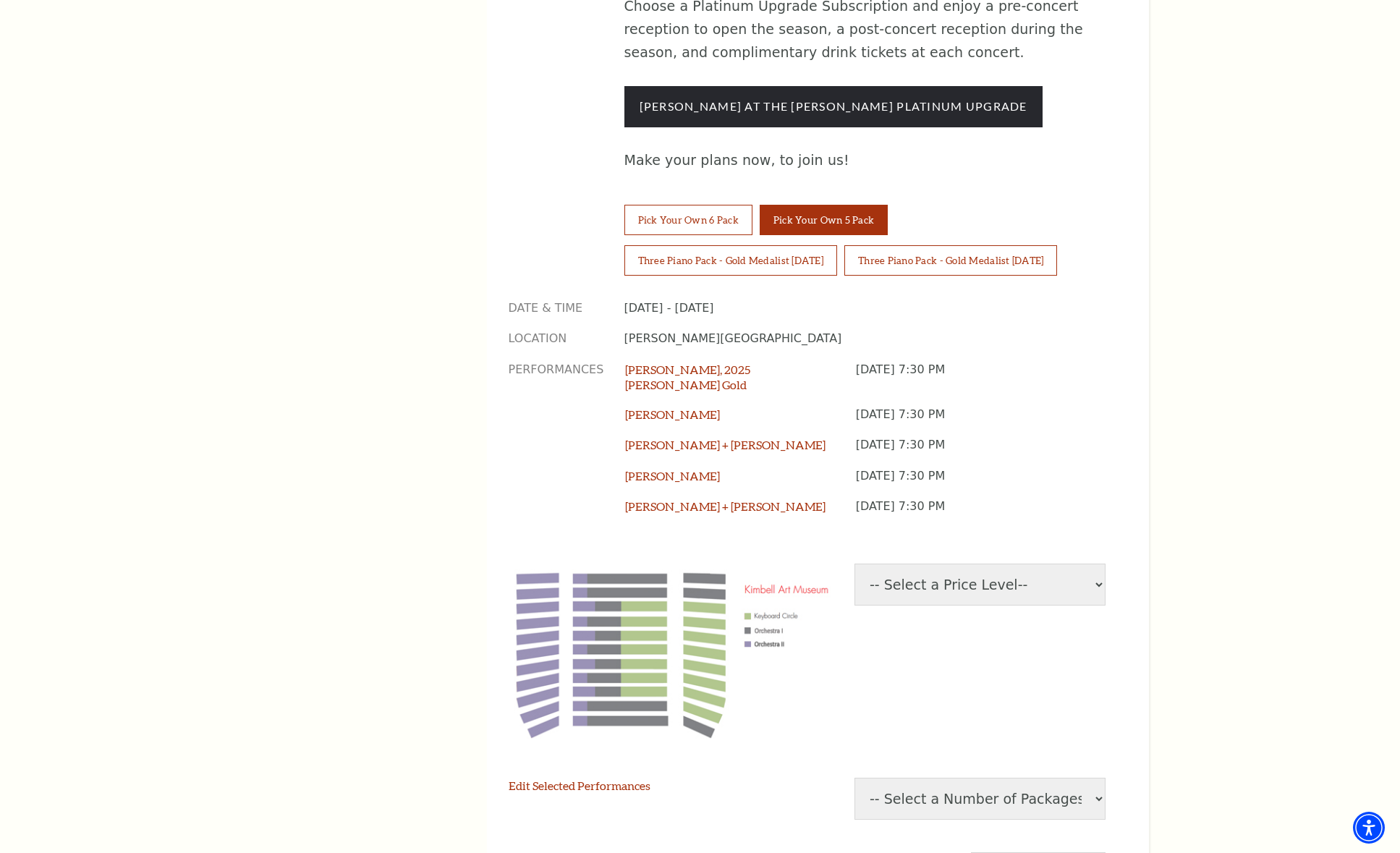
scroll to position [1285, 0]
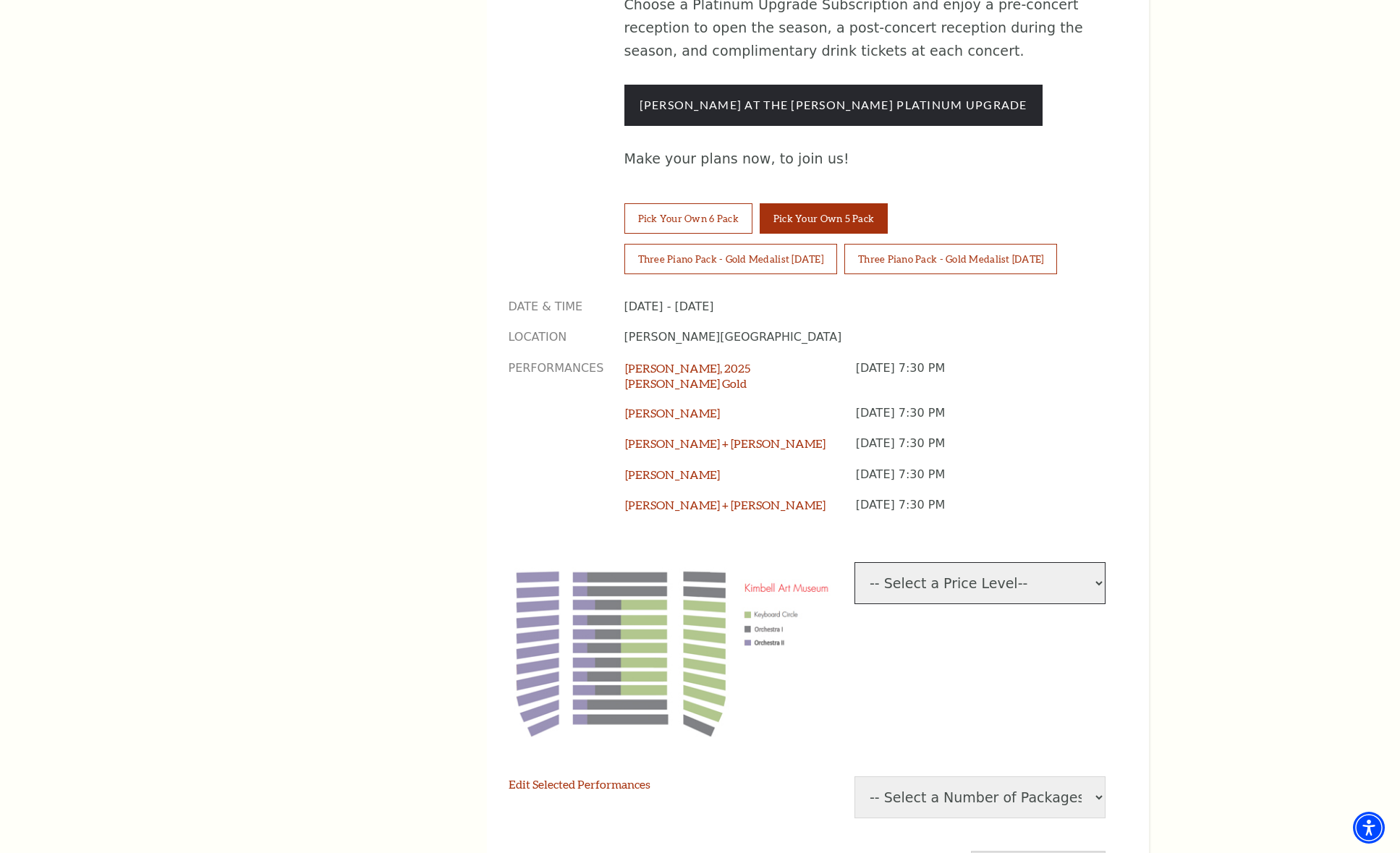
click at [963, 562] on select "-- Select a Price Level-- $51 Keyboard Circle $38 Orchestra I $23 Orchestra II" at bounding box center [980, 583] width 251 height 42
select select "[object Object]"
click at [855, 562] on select "-- Select a Price Level-- $51 Keyboard Circle $38 Orchestra I $23 Orchestra II" at bounding box center [980, 583] width 251 height 42
click at [1005, 776] on select "-- Select a Number of Packages-- 1 2 3 4 5 6" at bounding box center [980, 797] width 251 height 42
select select "2"
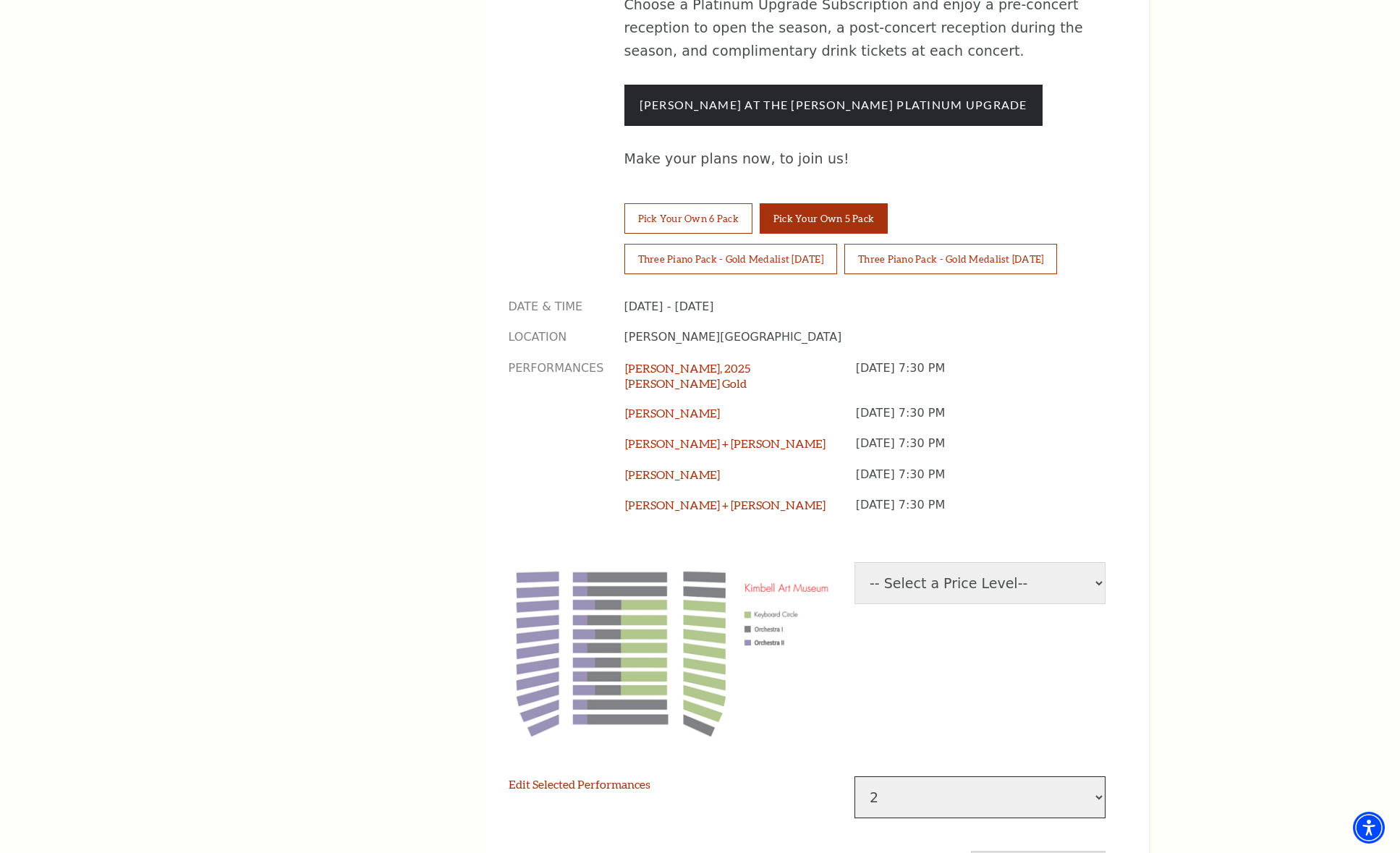
click at [855, 776] on select "-- Select a Number of Packages-- 1 2 3 4 5 6" at bounding box center [980, 797] width 251 height 42
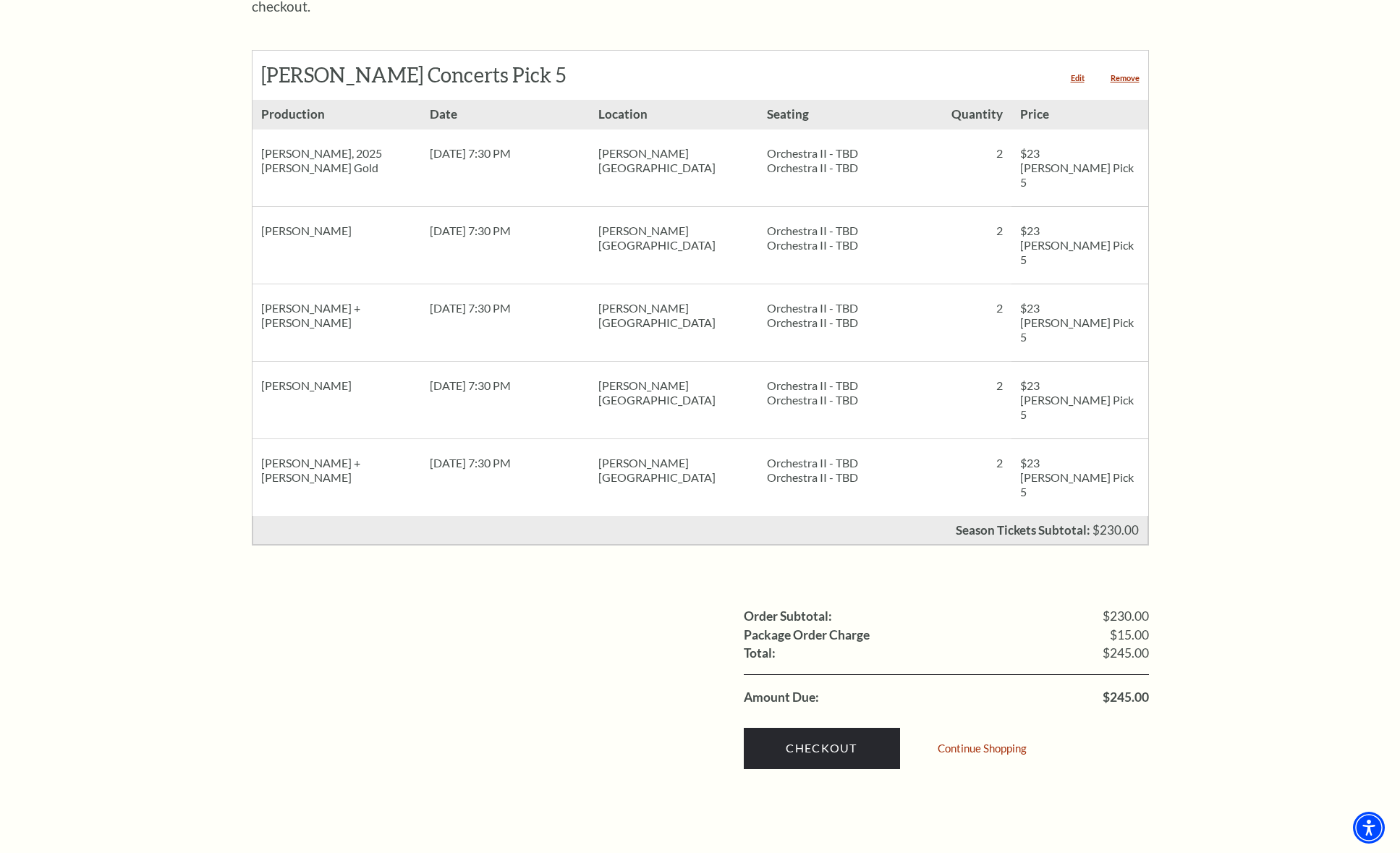
scroll to position [634, 0]
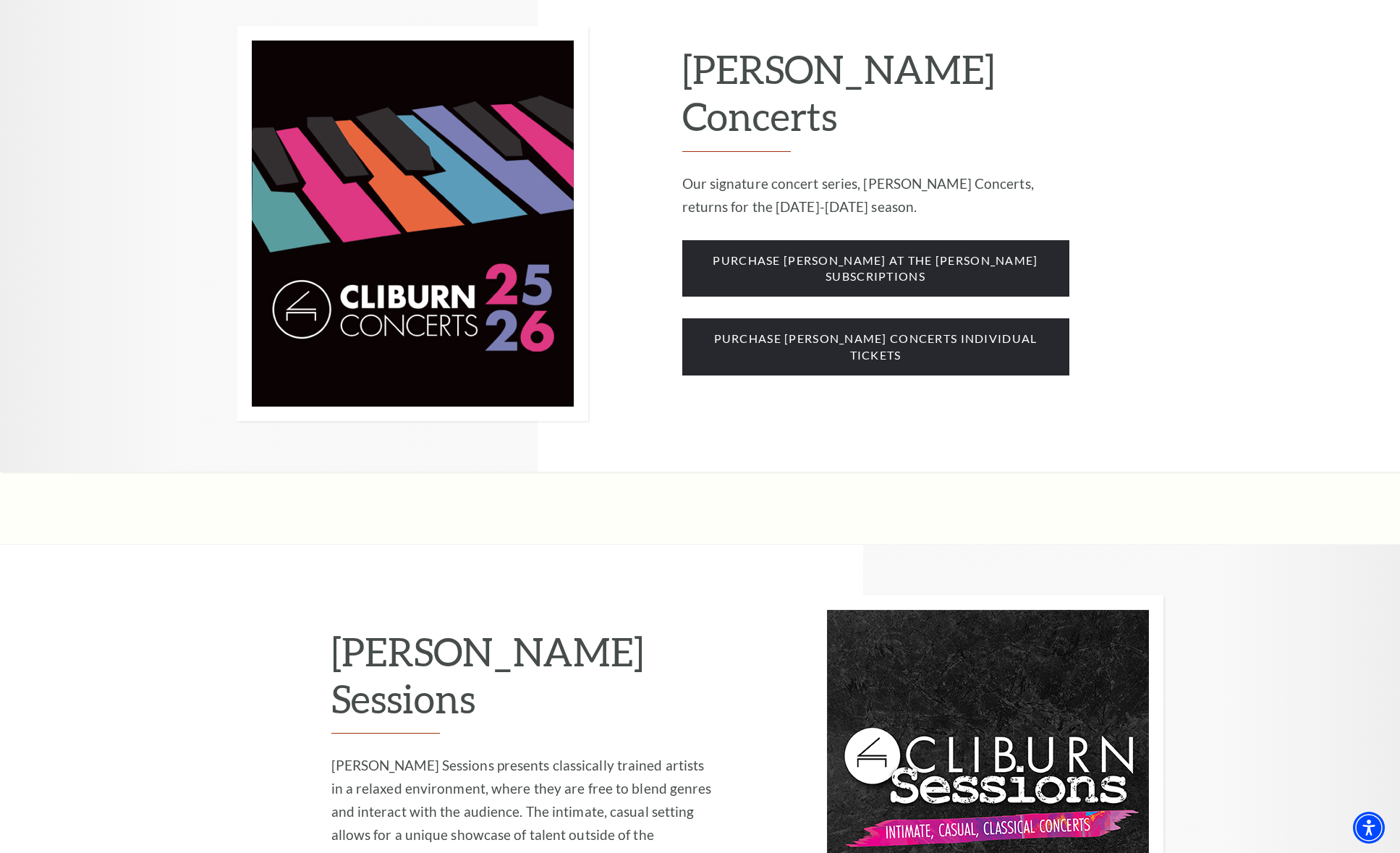
scroll to position [1254, 0]
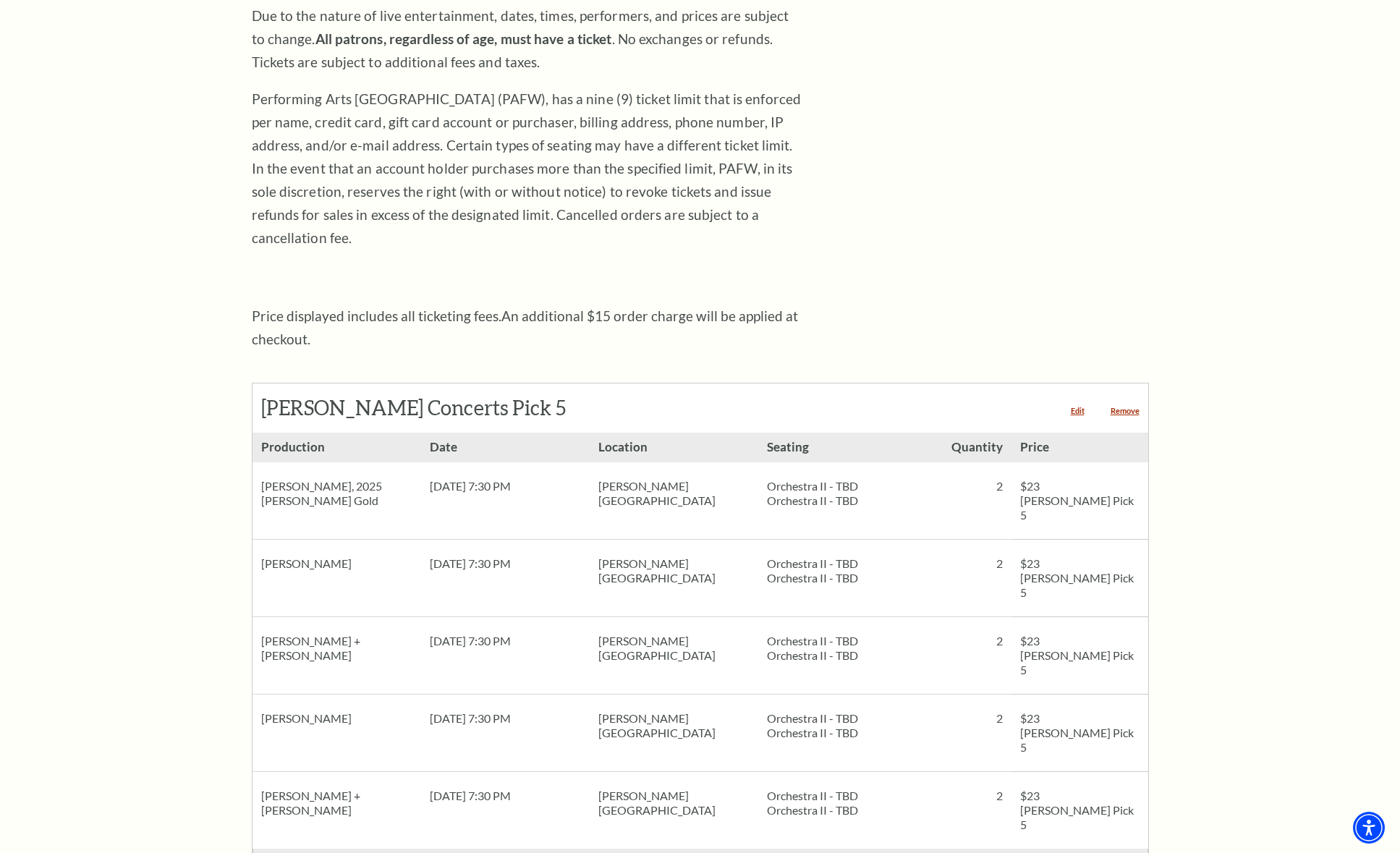
scroll to position [261, 0]
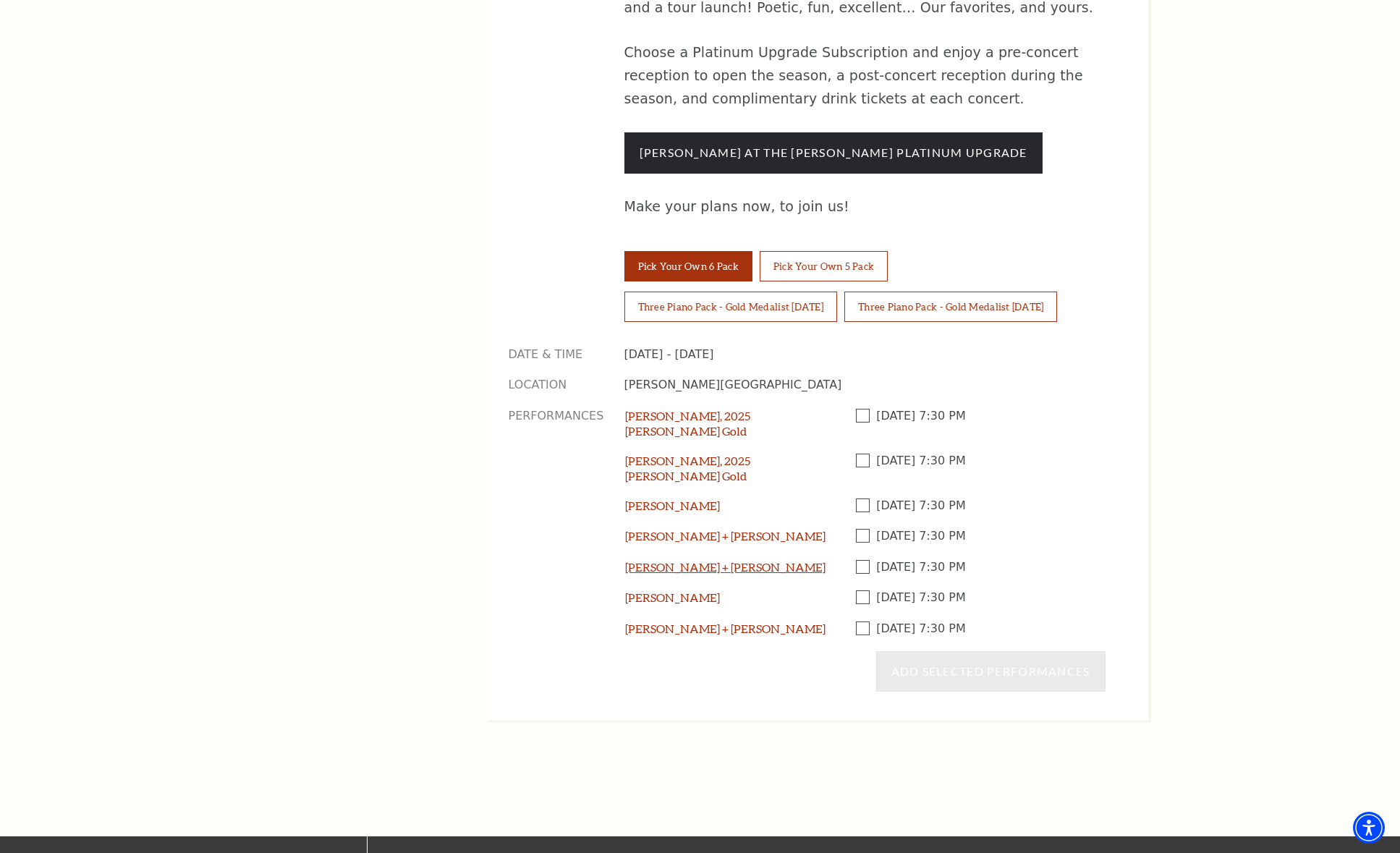
scroll to position [1236, 0]
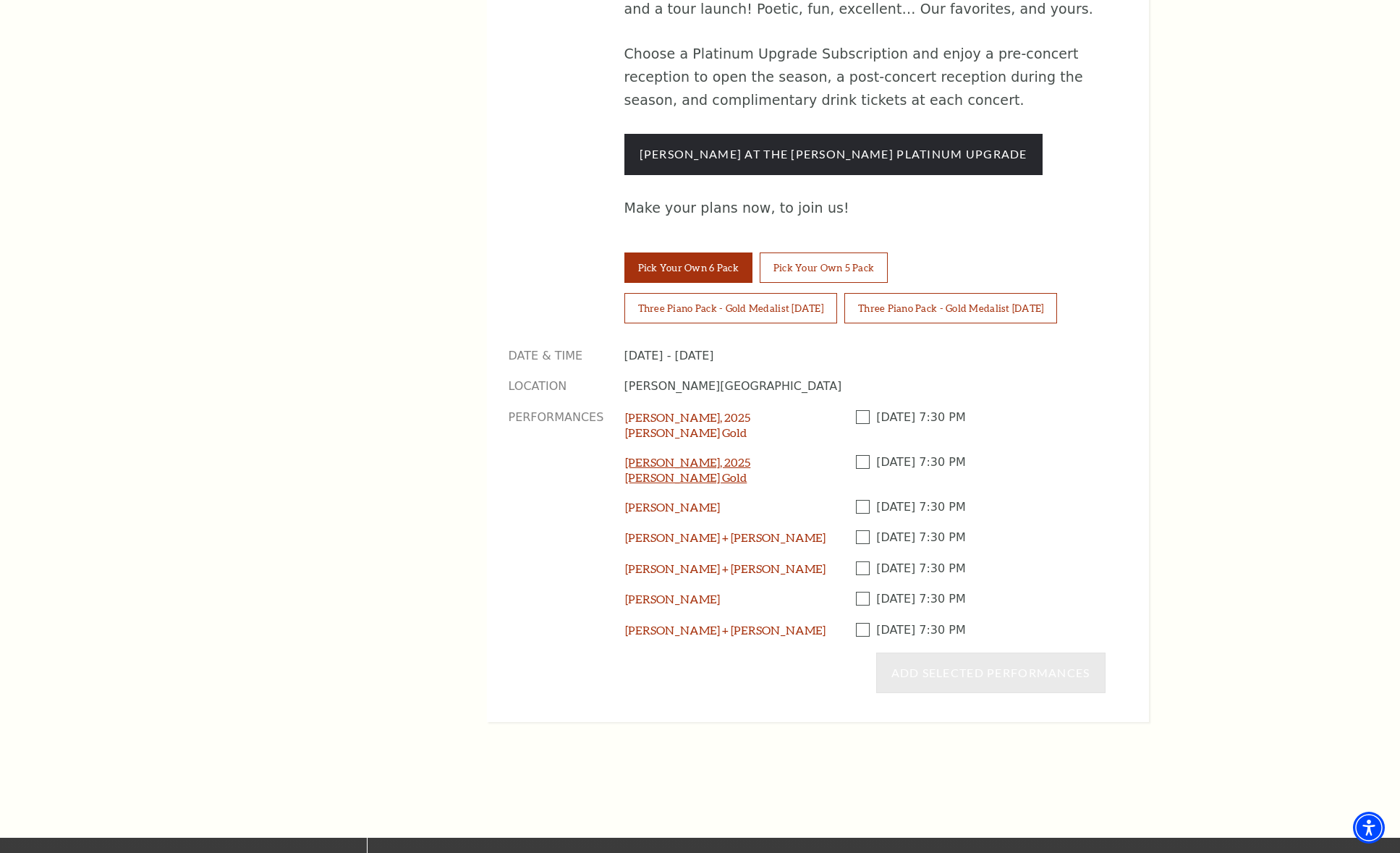
click at [736, 455] on link "[PERSON_NAME], 2025 [PERSON_NAME] Gold" at bounding box center [687, 470] width 125 height 29
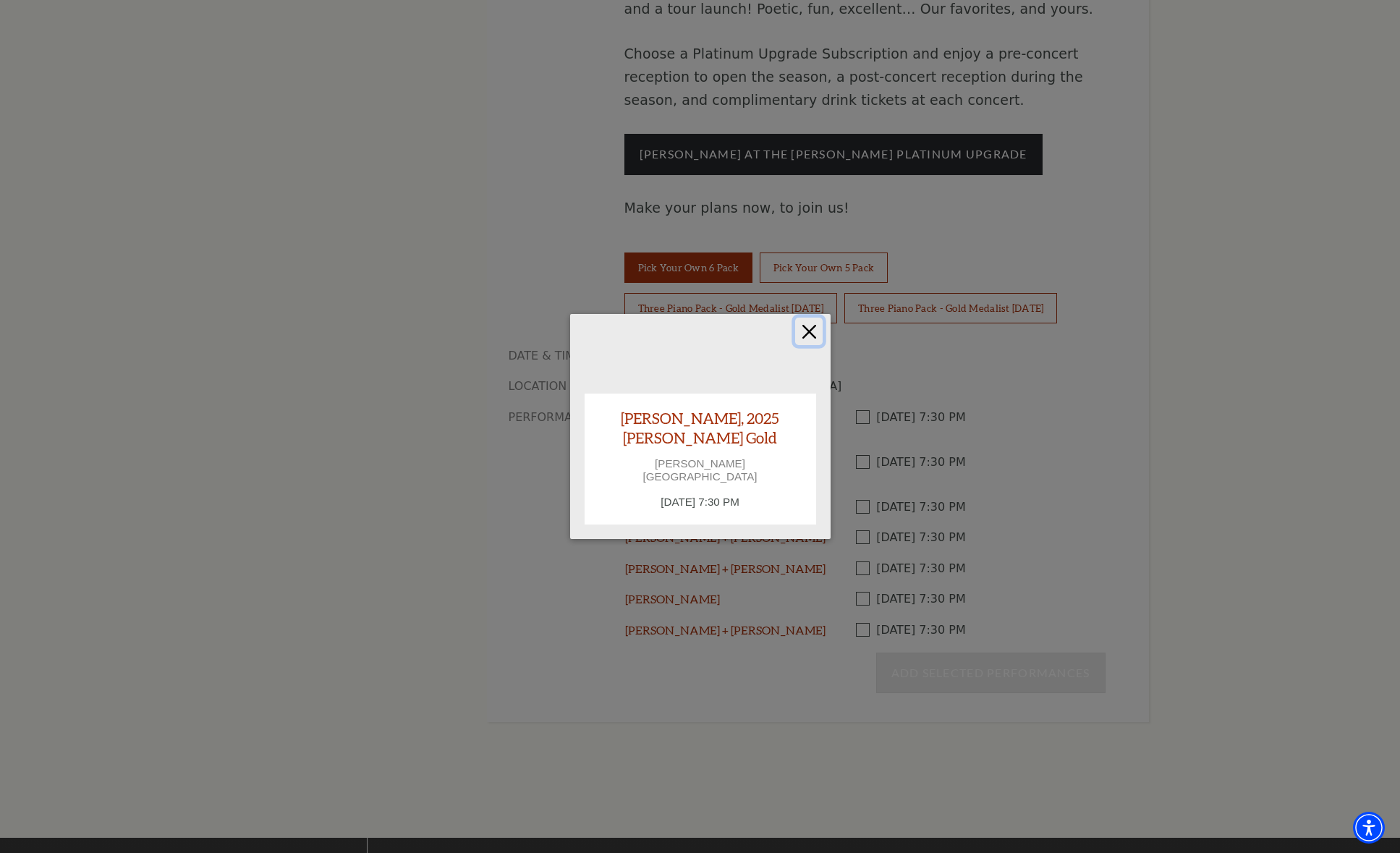
click at [799, 340] on button "Close" at bounding box center [809, 331] width 28 height 28
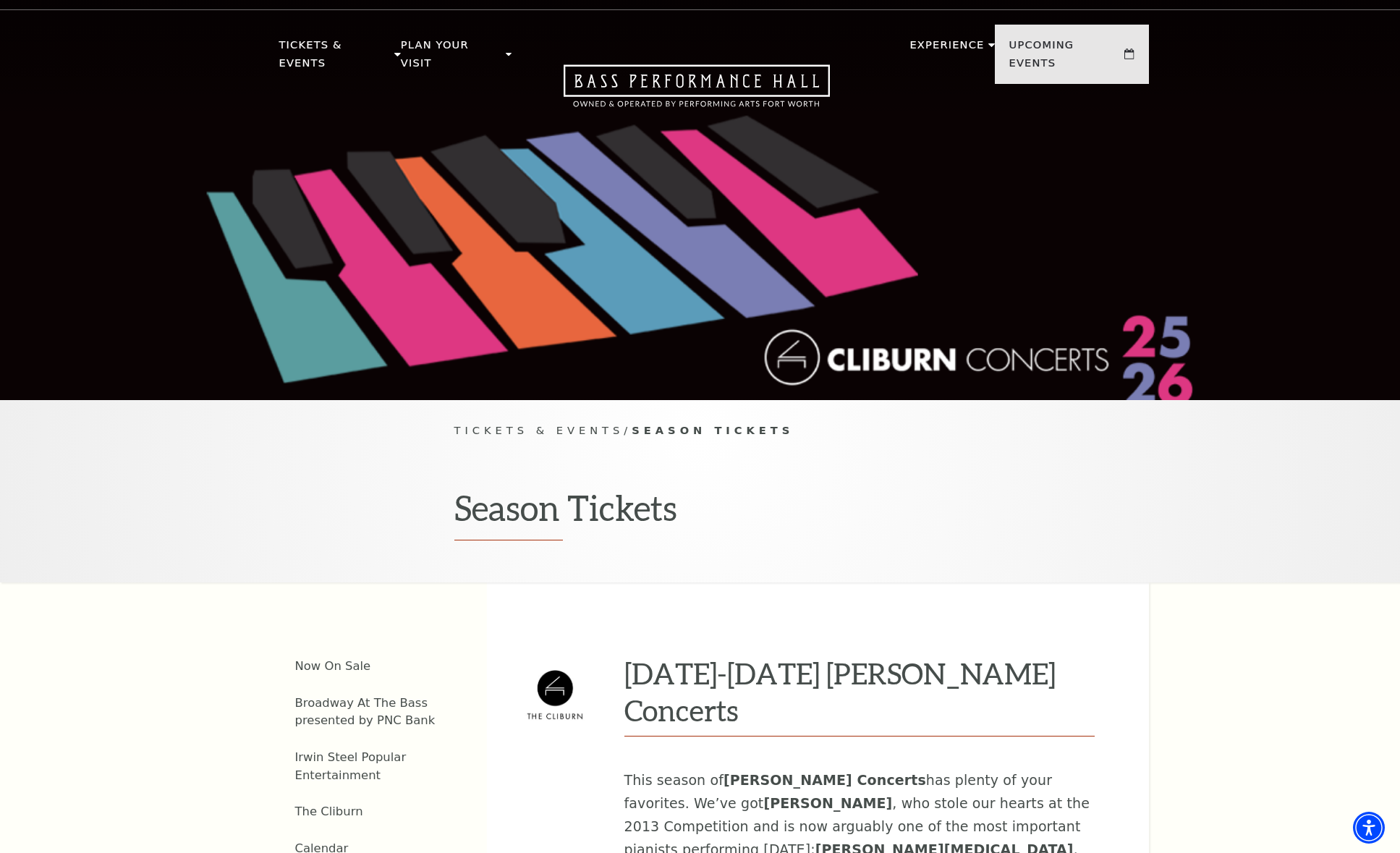
scroll to position [0, 0]
